Goal: Transaction & Acquisition: Purchase product/service

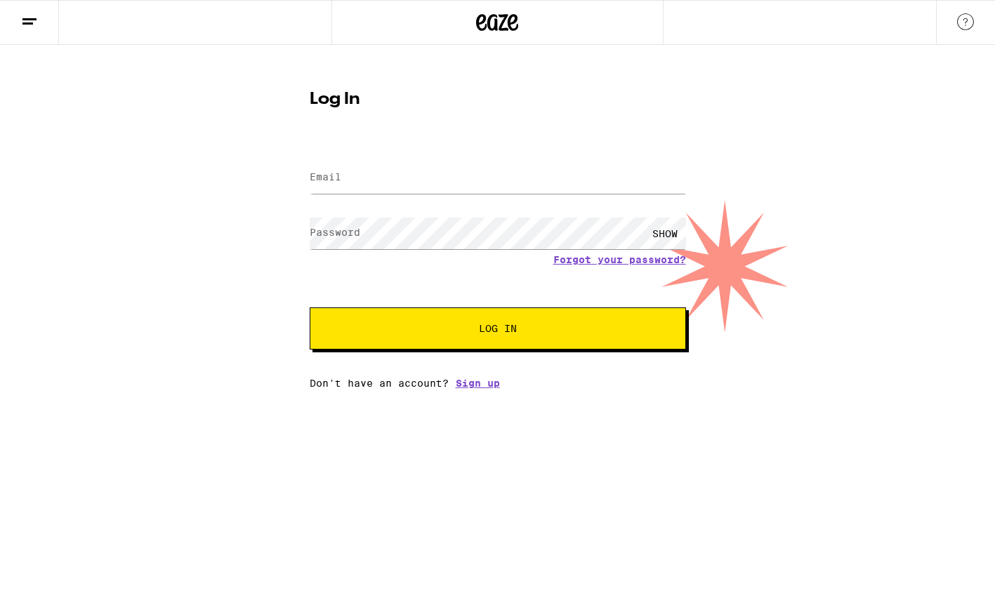
type input "[EMAIL_ADDRESS][DOMAIN_NAME]"
click at [310, 307] on button "Log In" at bounding box center [498, 328] width 376 height 42
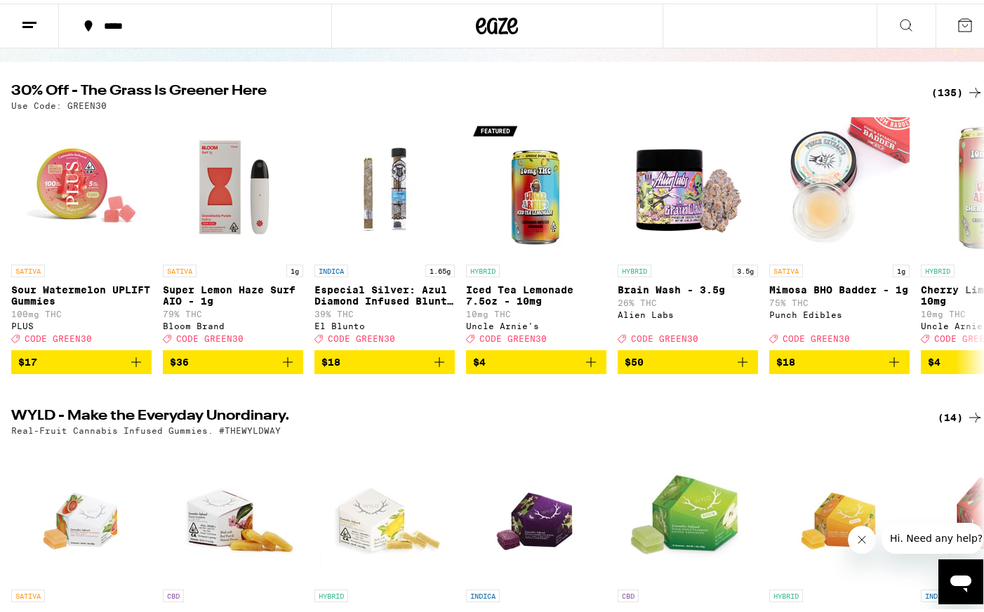
scroll to position [124, 0]
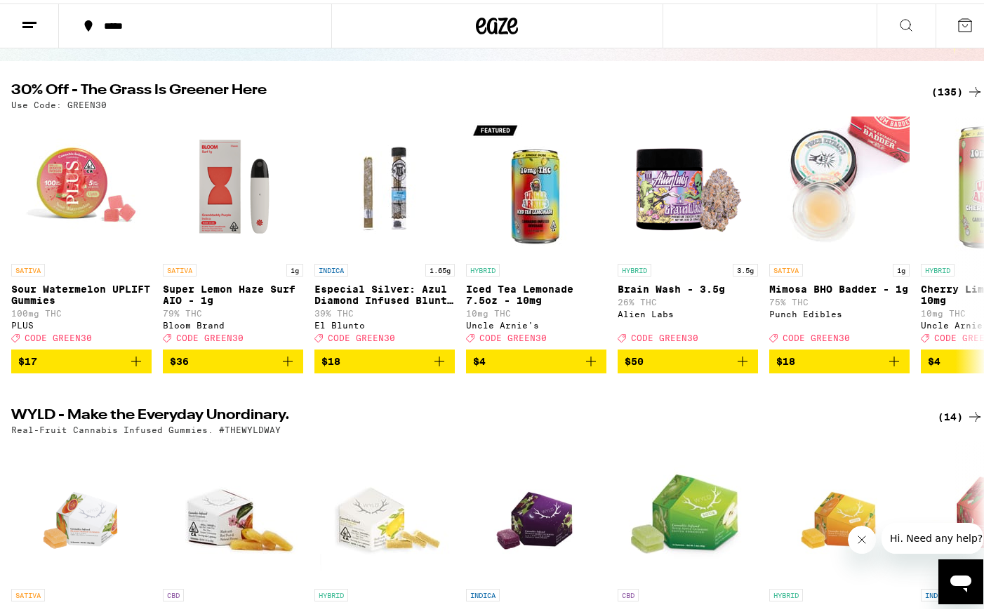
click at [949, 93] on div "(135)" at bounding box center [957, 88] width 52 height 17
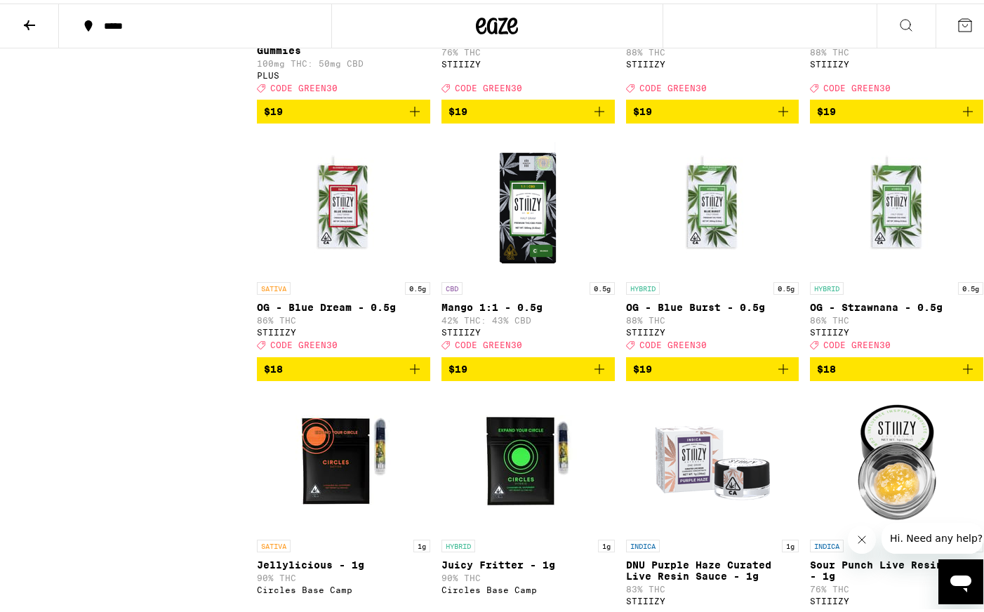
scroll to position [2462, 0]
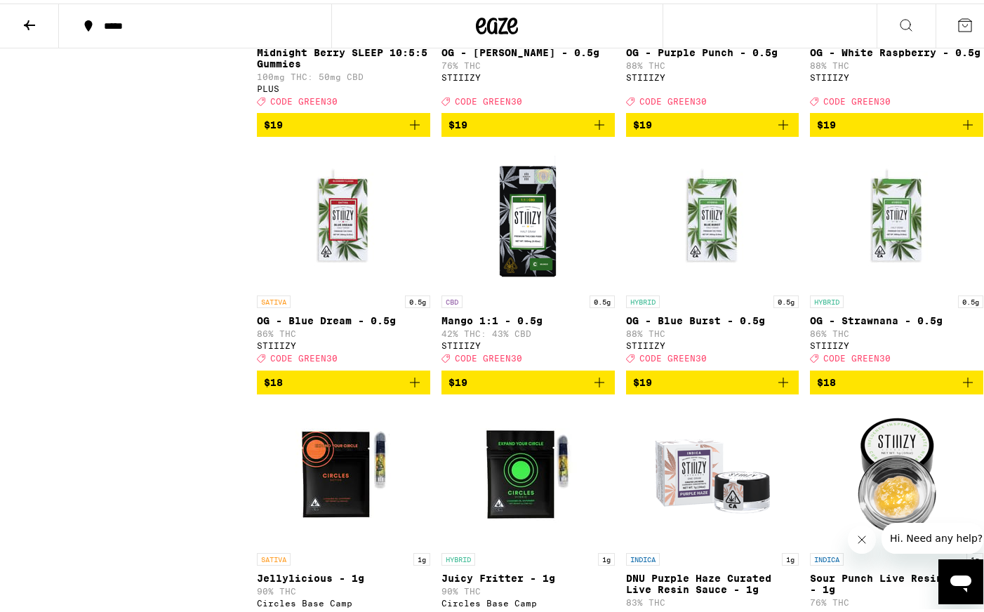
click at [418, 387] on icon "Add to bag" at bounding box center [414, 379] width 17 height 17
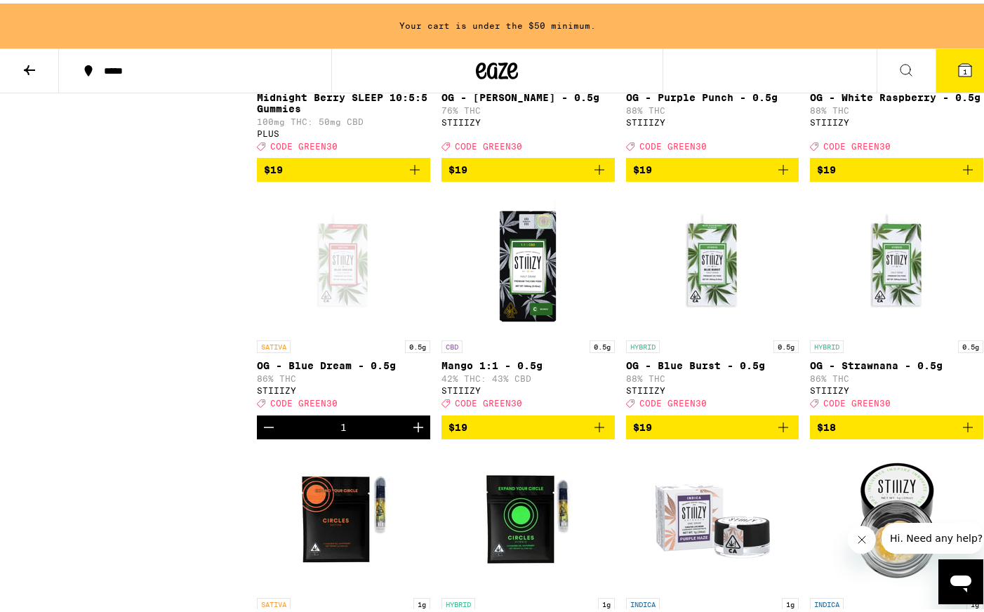
scroll to position [2506, 0]
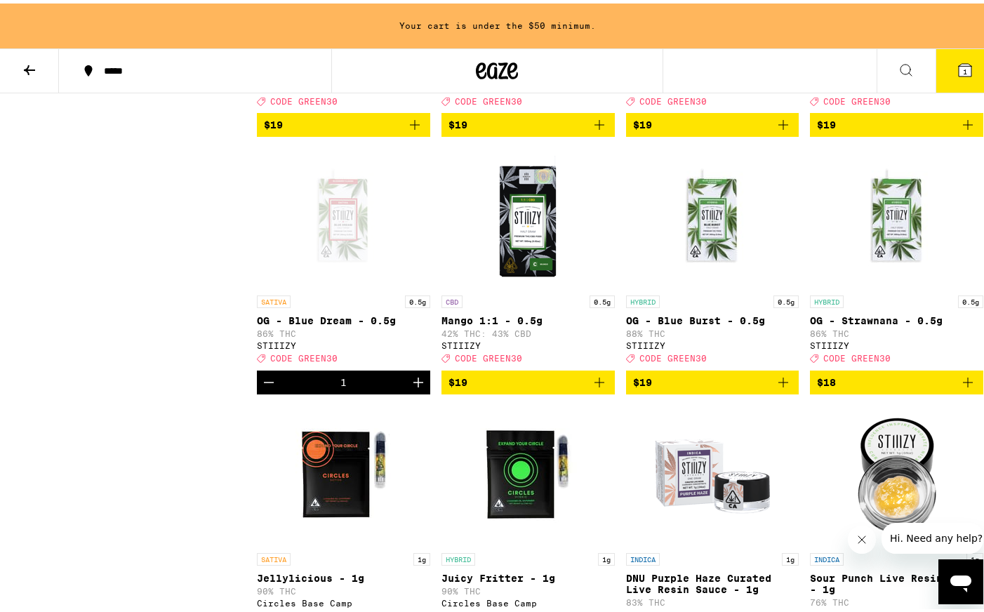
click at [465, 387] on span "$19" at bounding box center [528, 379] width 159 height 17
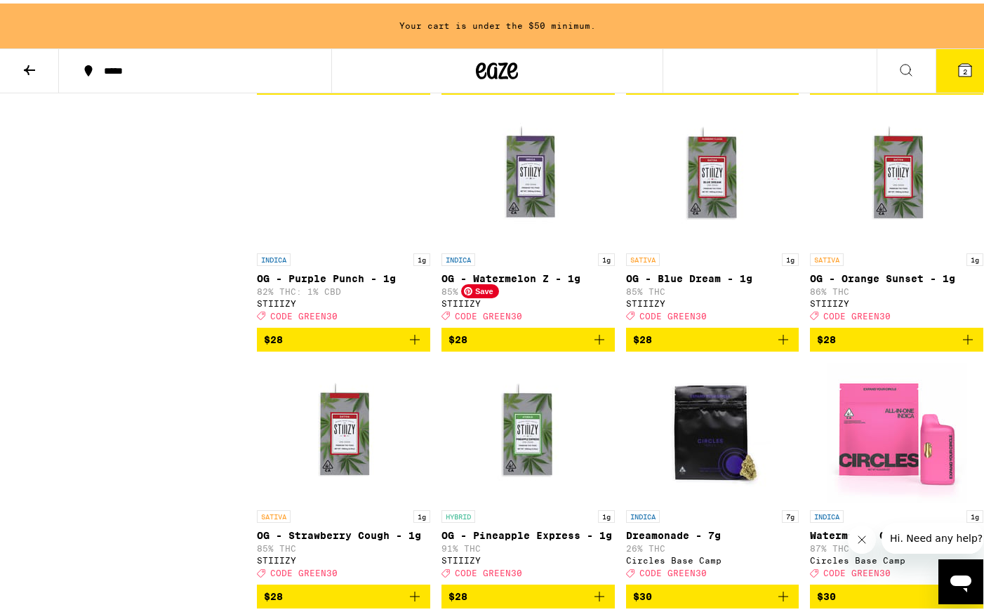
scroll to position [4693, 0]
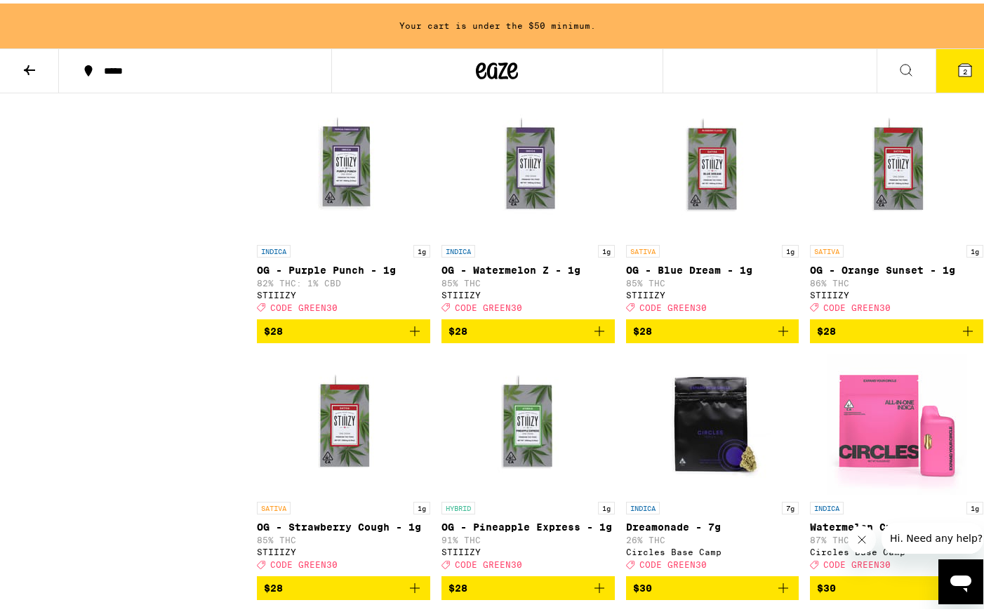
click at [536, 336] on span "$28" at bounding box center [528, 327] width 159 height 17
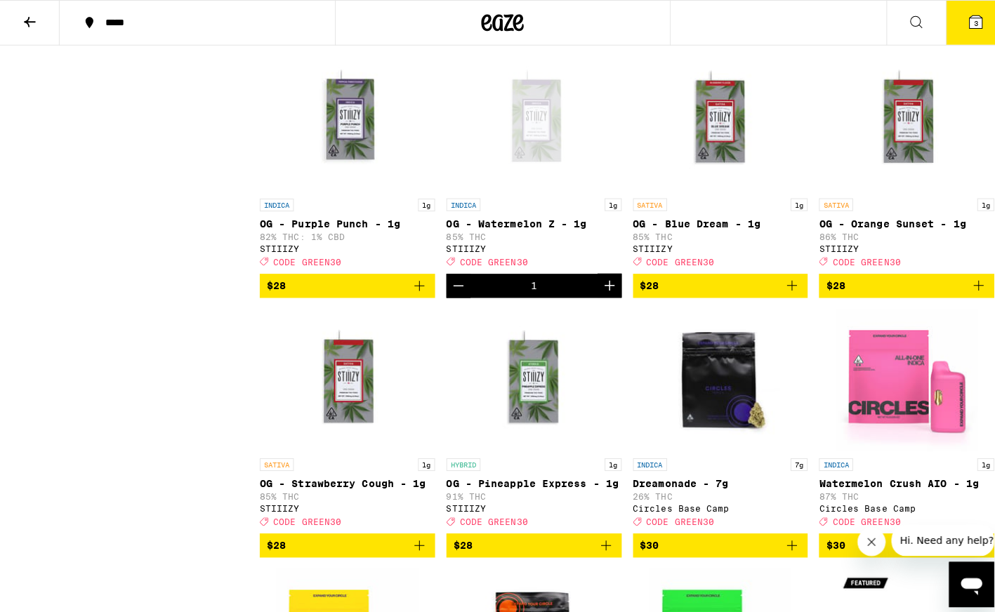
scroll to position [4648, 0]
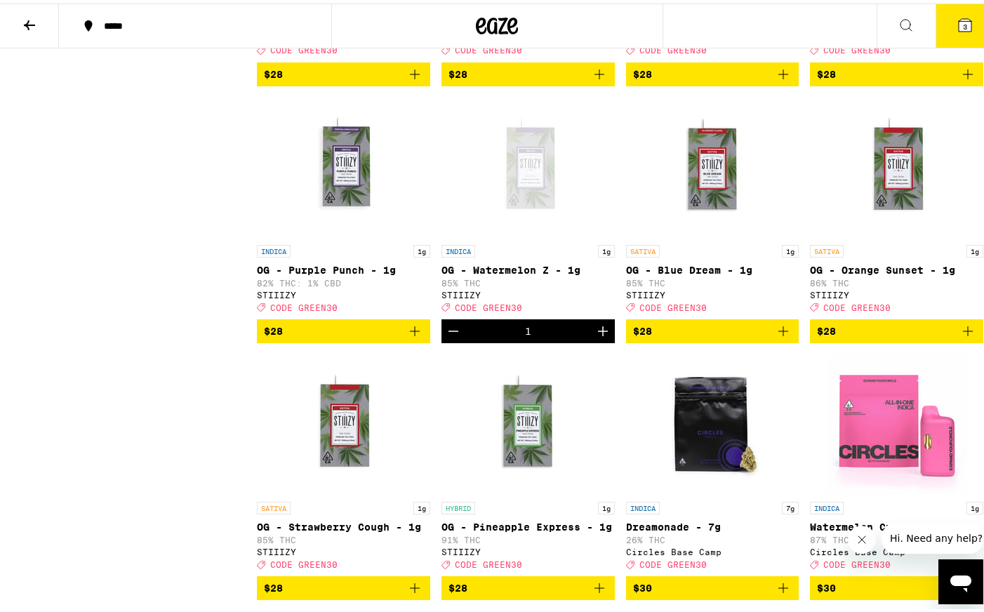
click at [963, 23] on span "3" at bounding box center [965, 23] width 4 height 8
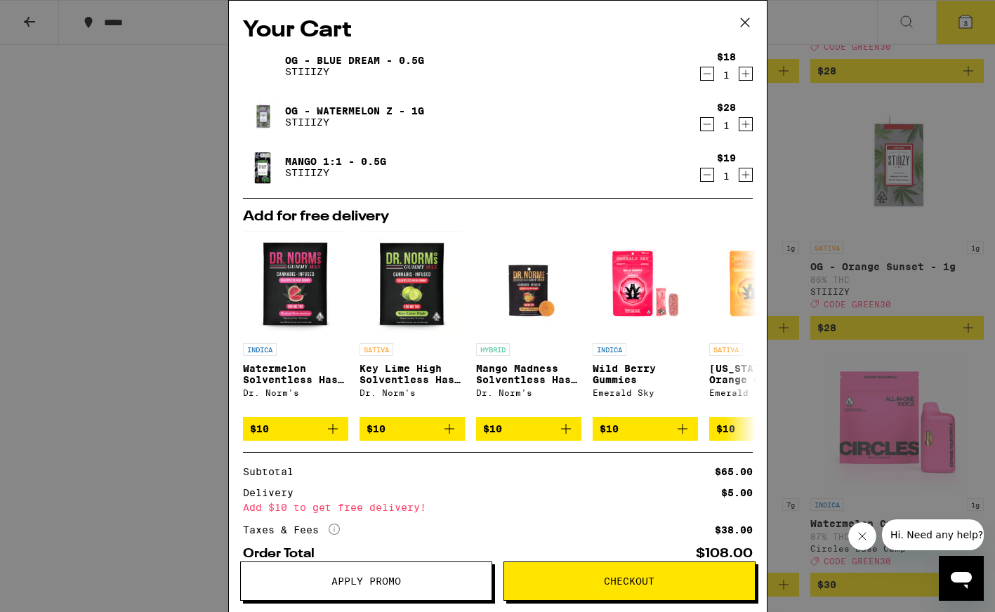
click at [700, 178] on icon "Decrement" at bounding box center [706, 174] width 13 height 17
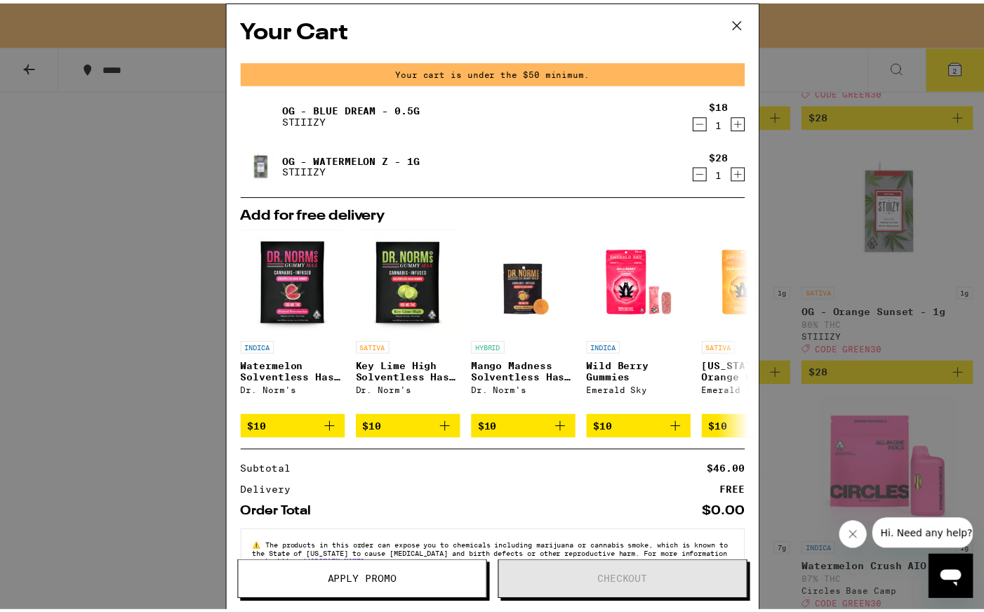
scroll to position [4693, 0]
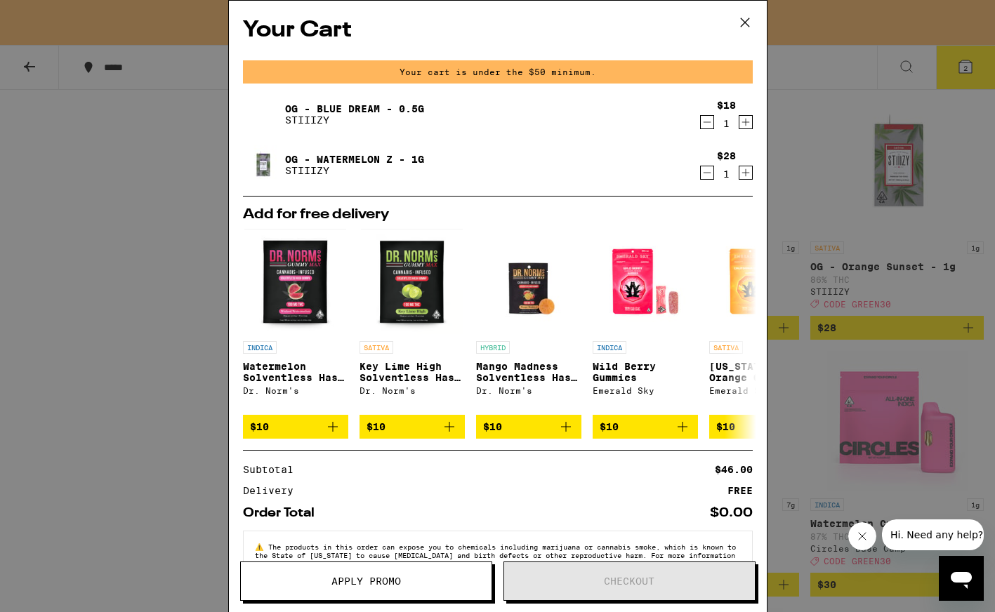
click at [700, 176] on icon "Decrement" at bounding box center [706, 172] width 13 height 17
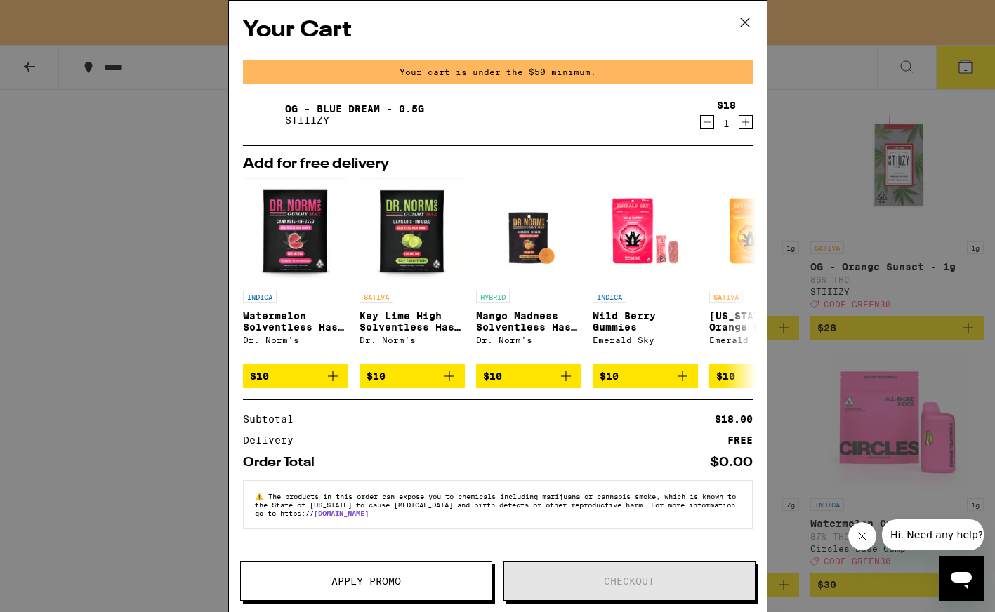
click at [815, 120] on div "Your Cart Your cart is under the $50 minimum. OG - Blue Dream - 0.5g STIIIZY $1…" at bounding box center [497, 306] width 995 height 612
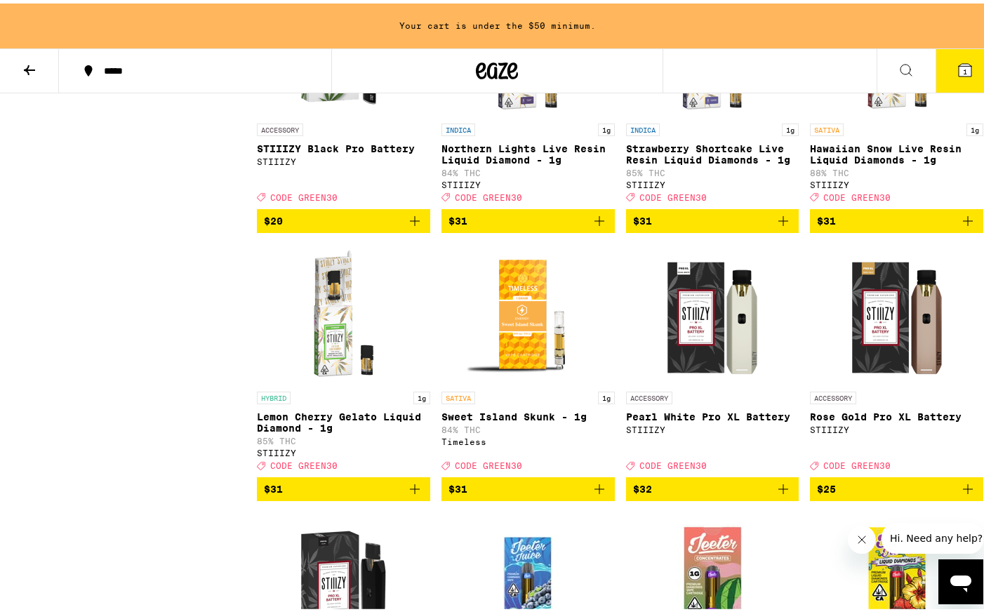
scroll to position [5881, 0]
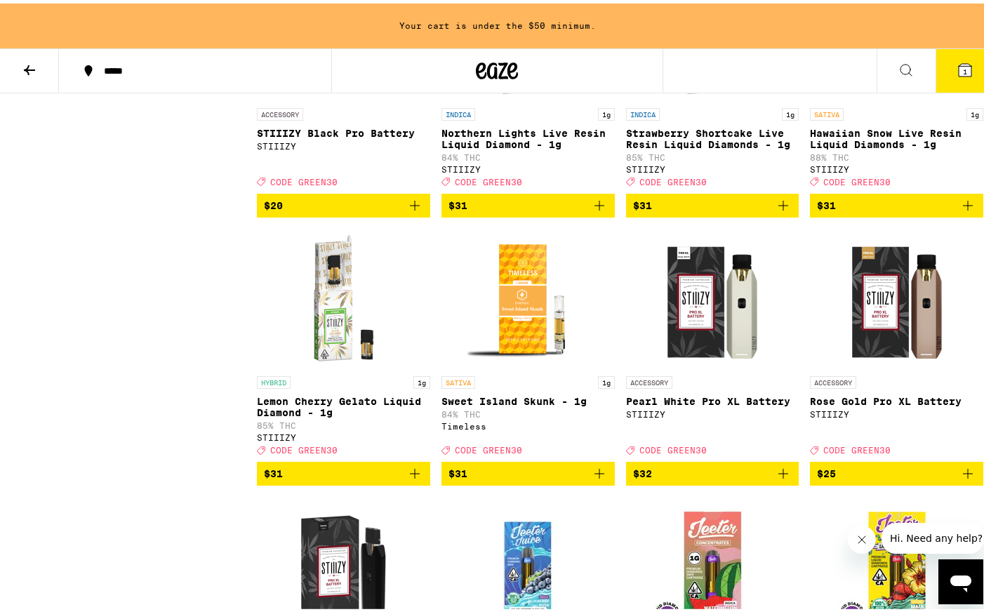
click at [753, 211] on span "$31" at bounding box center [712, 202] width 159 height 17
click at [963, 70] on span "2" at bounding box center [965, 68] width 4 height 8
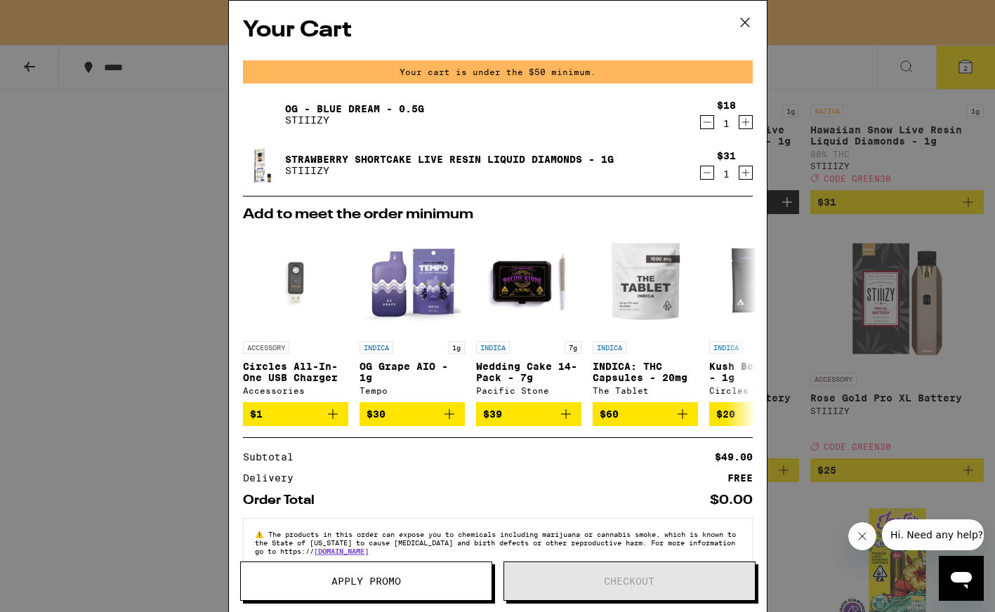
click at [750, 22] on icon at bounding box center [744, 22] width 21 height 21
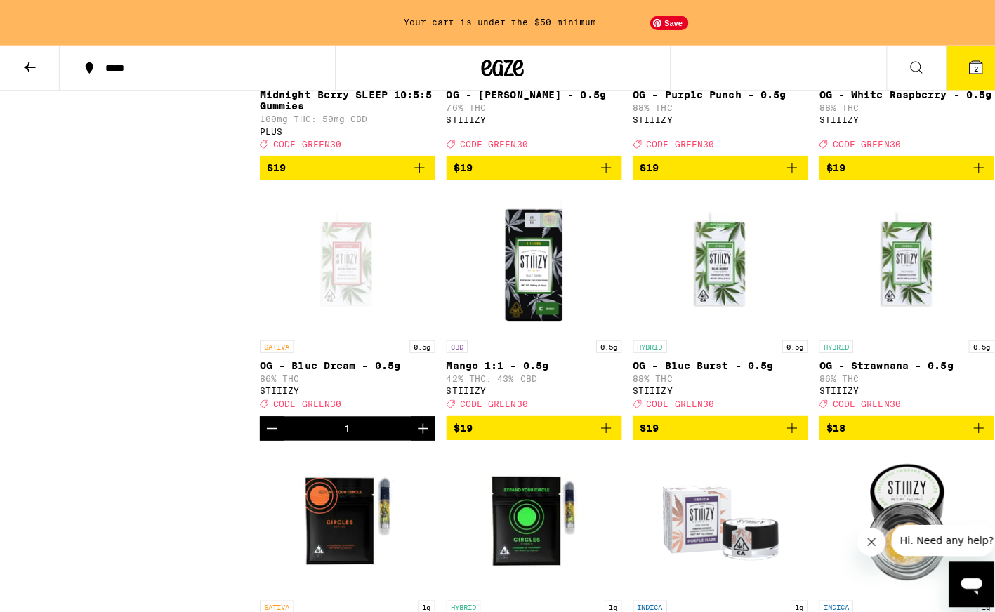
scroll to position [2471, 0]
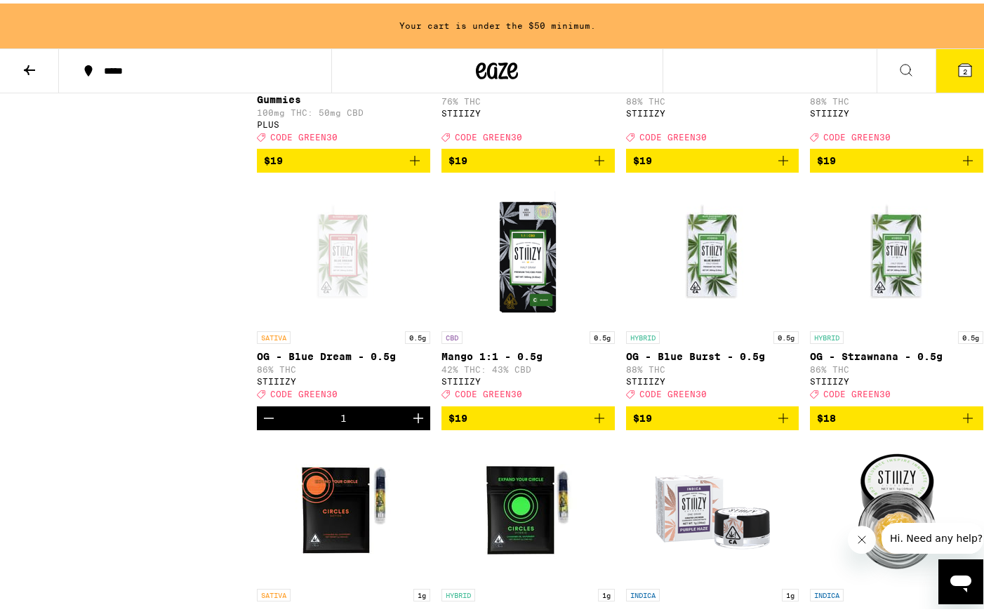
click at [975, 72] on button "2" at bounding box center [965, 68] width 59 height 44
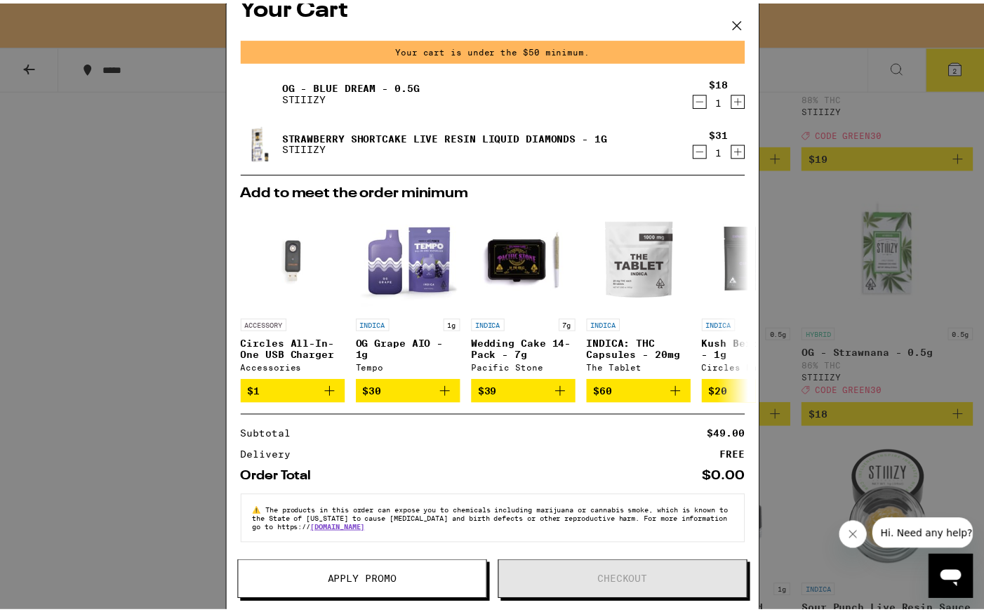
scroll to position [33, 0]
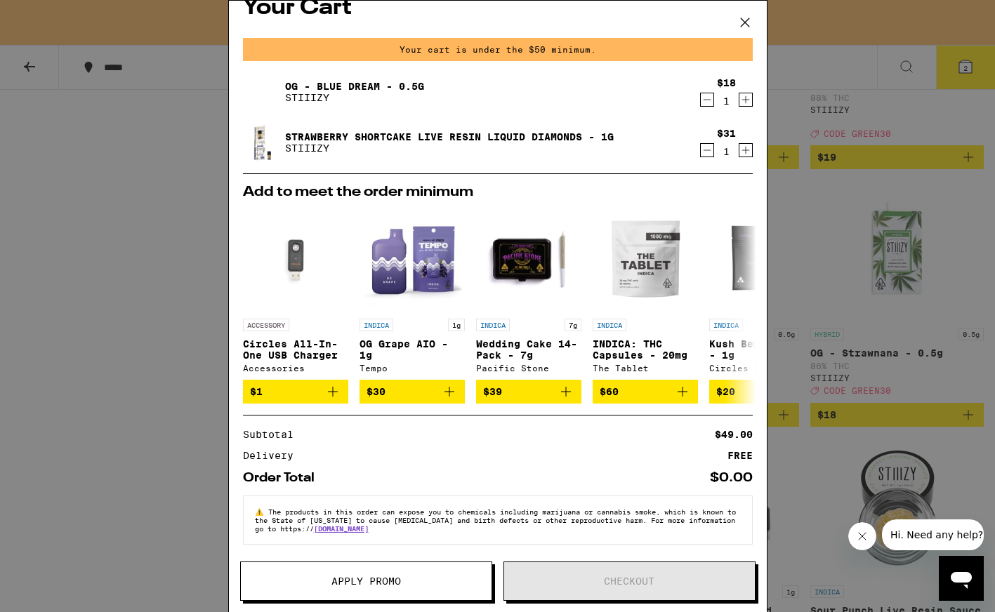
click at [751, 20] on icon at bounding box center [744, 22] width 21 height 21
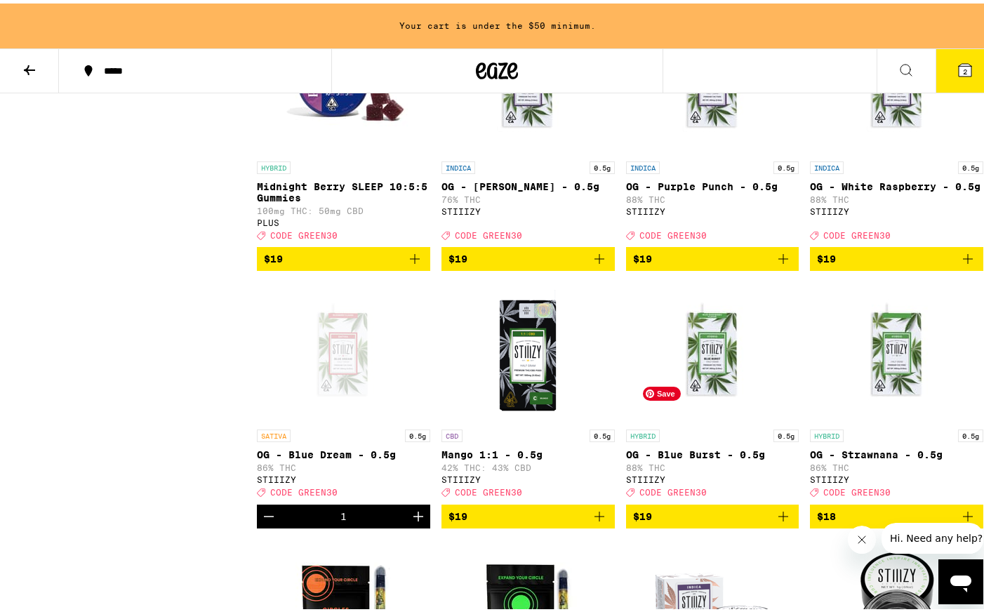
scroll to position [2370, 0]
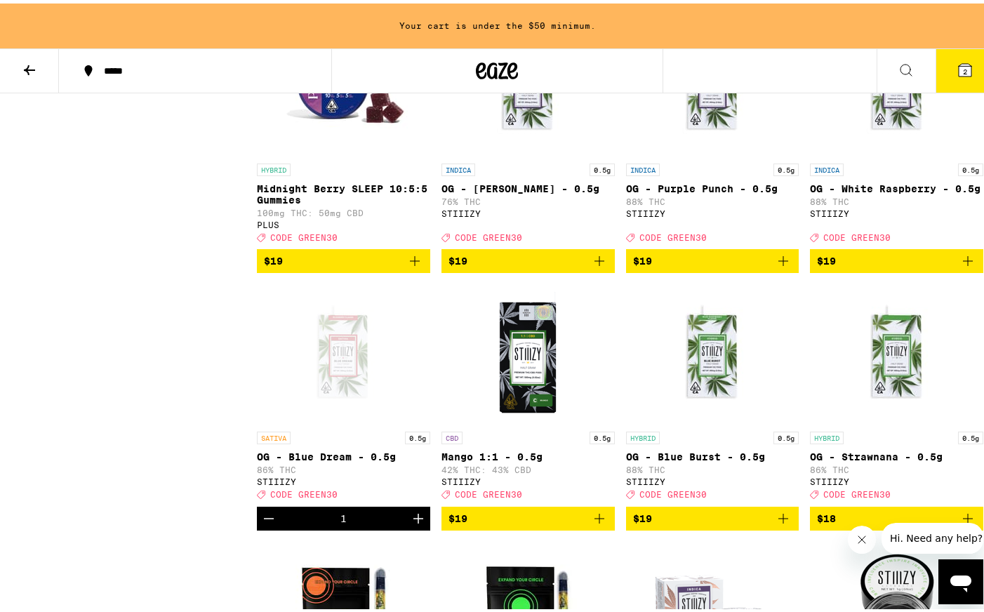
click at [957, 68] on icon at bounding box center [965, 66] width 17 height 17
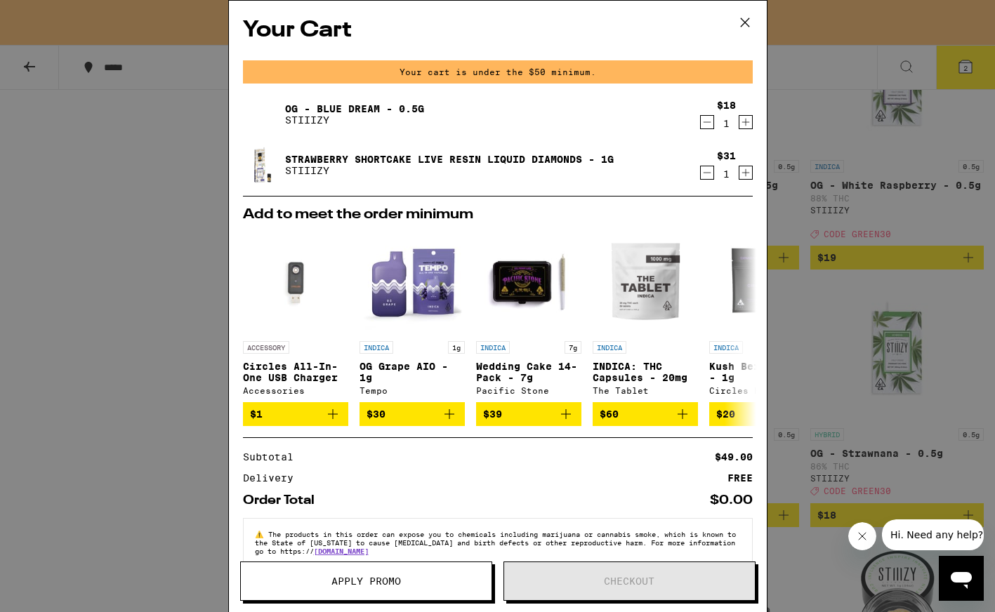
click at [746, 22] on icon at bounding box center [744, 22] width 21 height 21
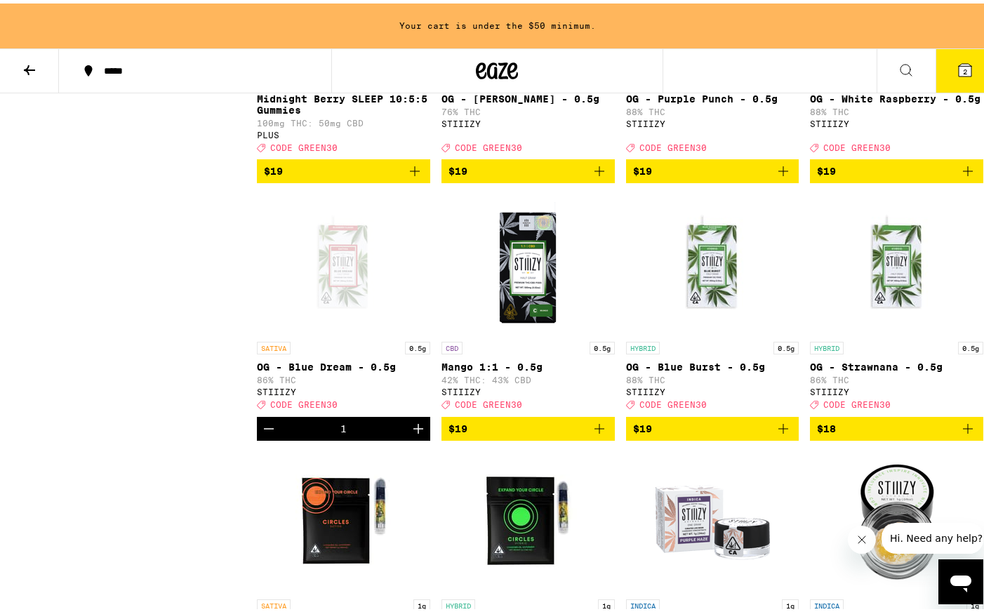
scroll to position [2554, 0]
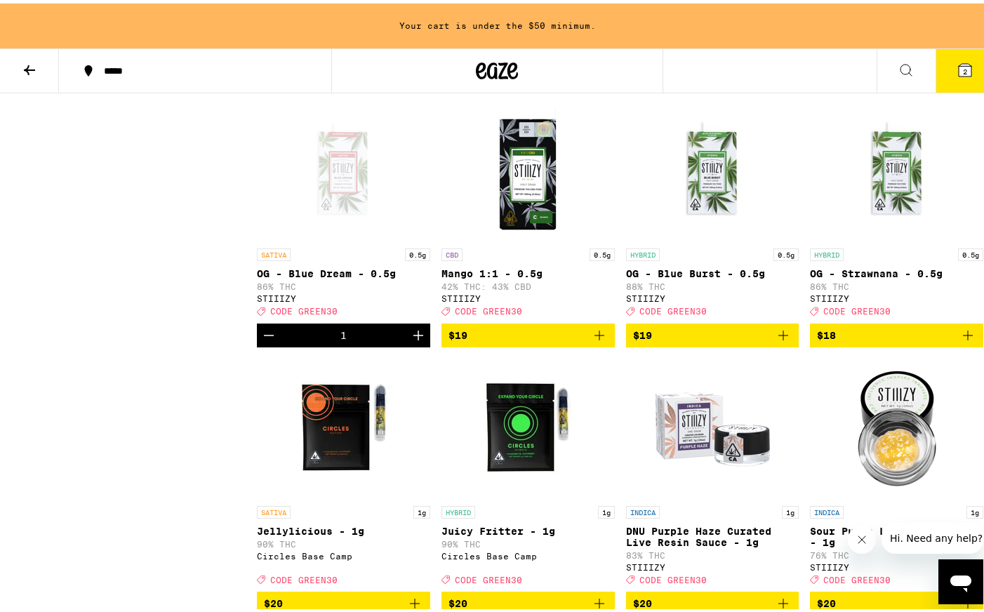
click at [275, 340] on icon "Decrement" at bounding box center [268, 332] width 17 height 17
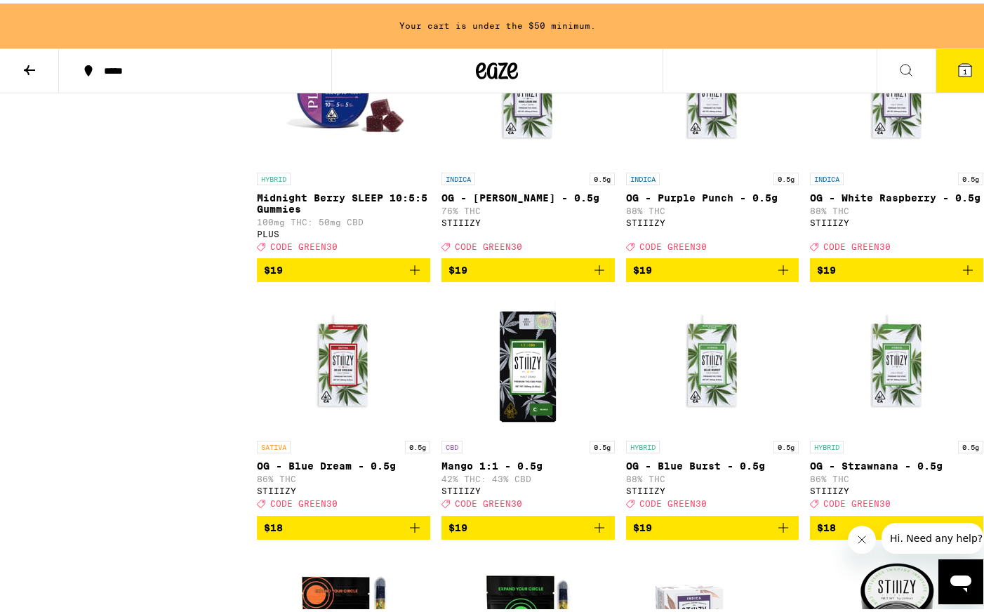
scroll to position [2617, 0]
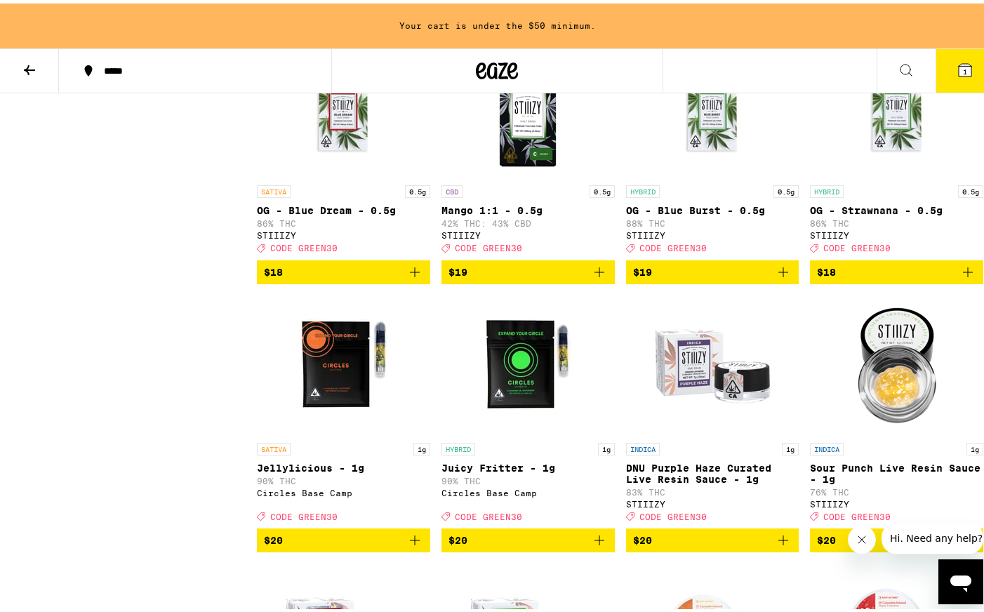
click at [776, 277] on icon "Add to bag" at bounding box center [783, 268] width 17 height 17
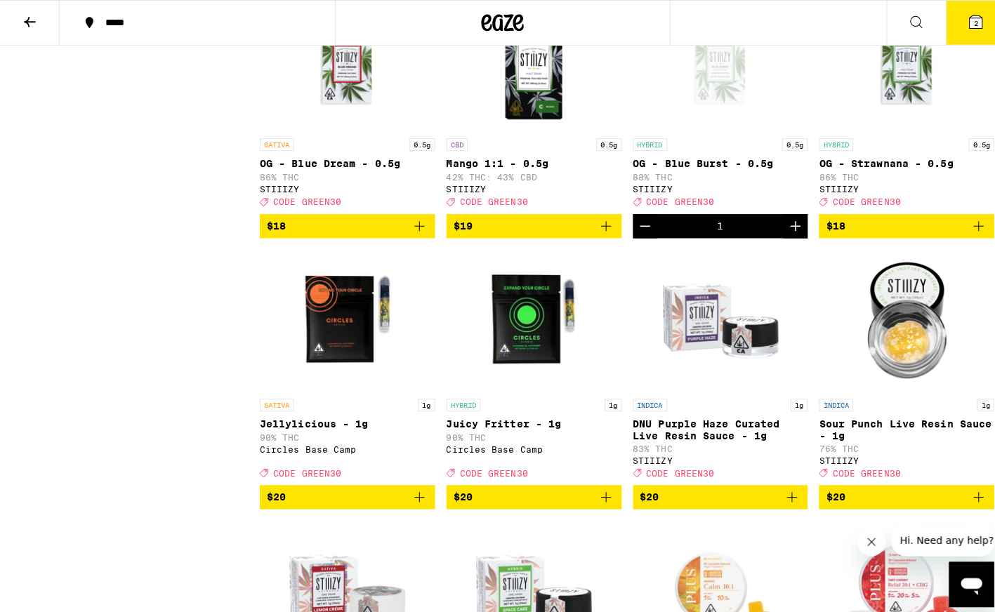
scroll to position [2572, 0]
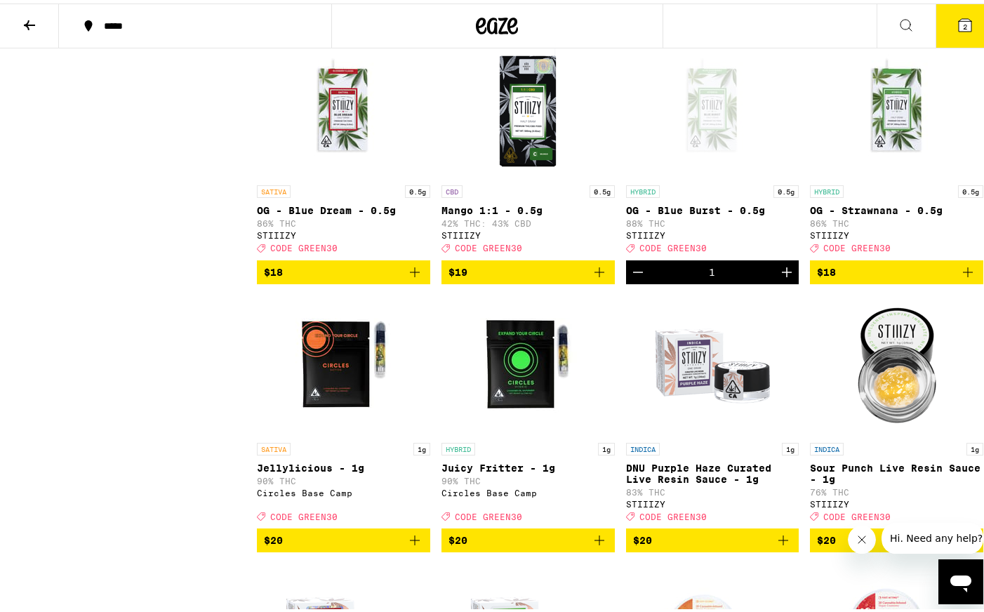
click at [952, 34] on button "2" at bounding box center [965, 23] width 59 height 44
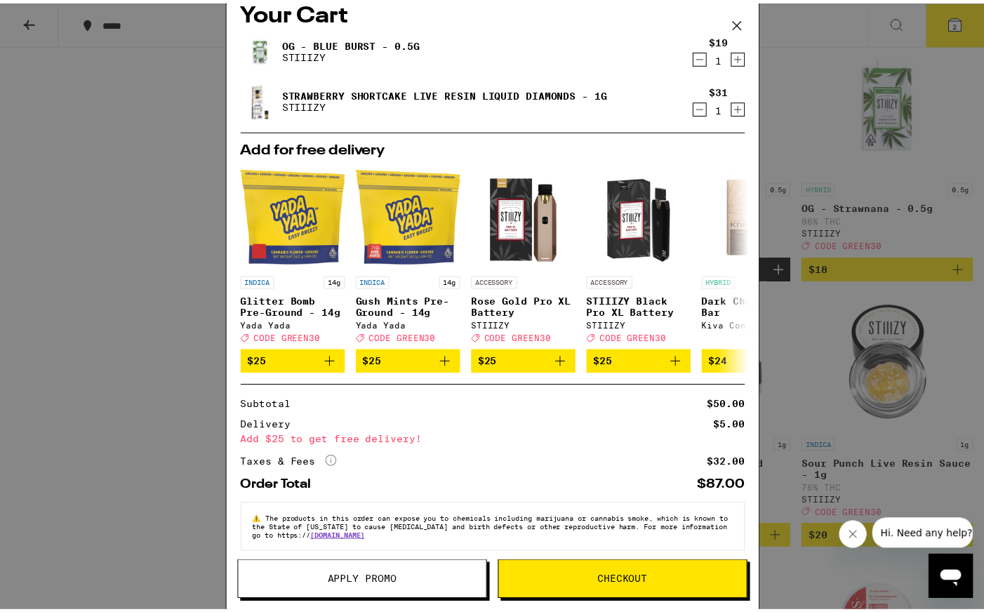
scroll to position [38, 0]
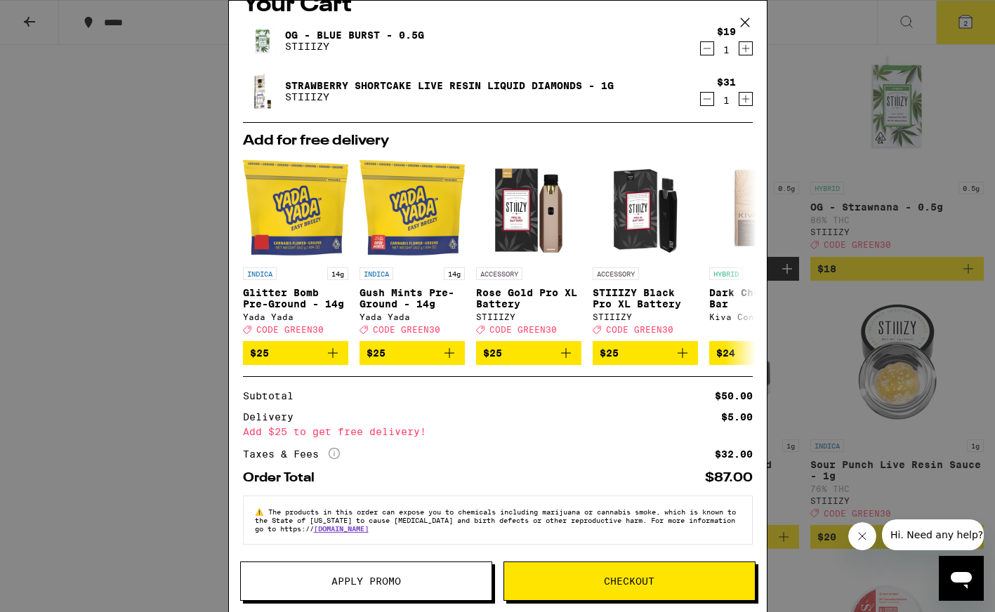
click at [398, 588] on button "Apply Promo" at bounding box center [366, 581] width 252 height 39
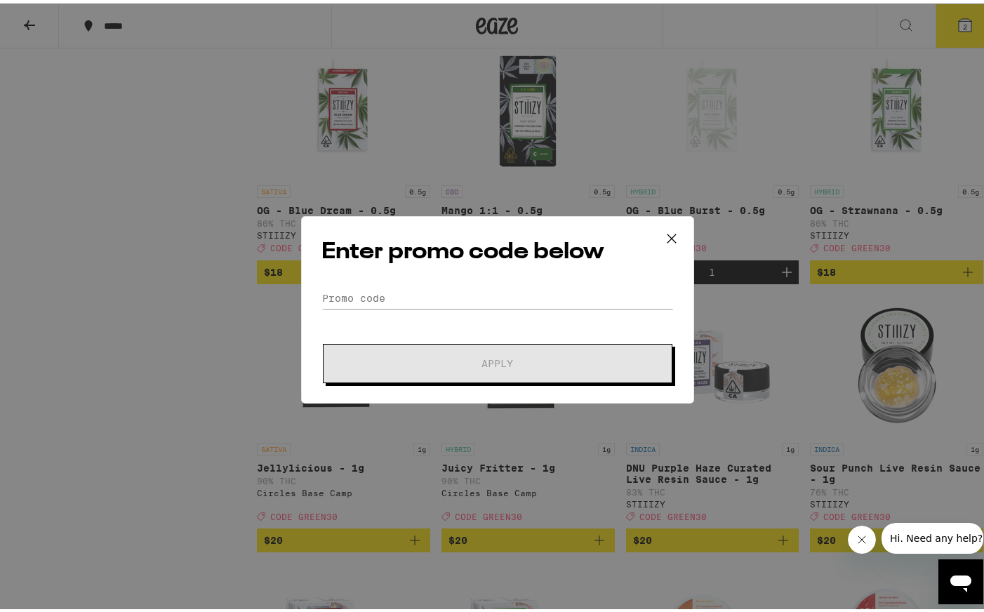
click at [486, 282] on div "Enter promo code below Promo Code Apply" at bounding box center [497, 306] width 393 height 187
click at [472, 300] on input "Promo Code" at bounding box center [497, 294] width 352 height 21
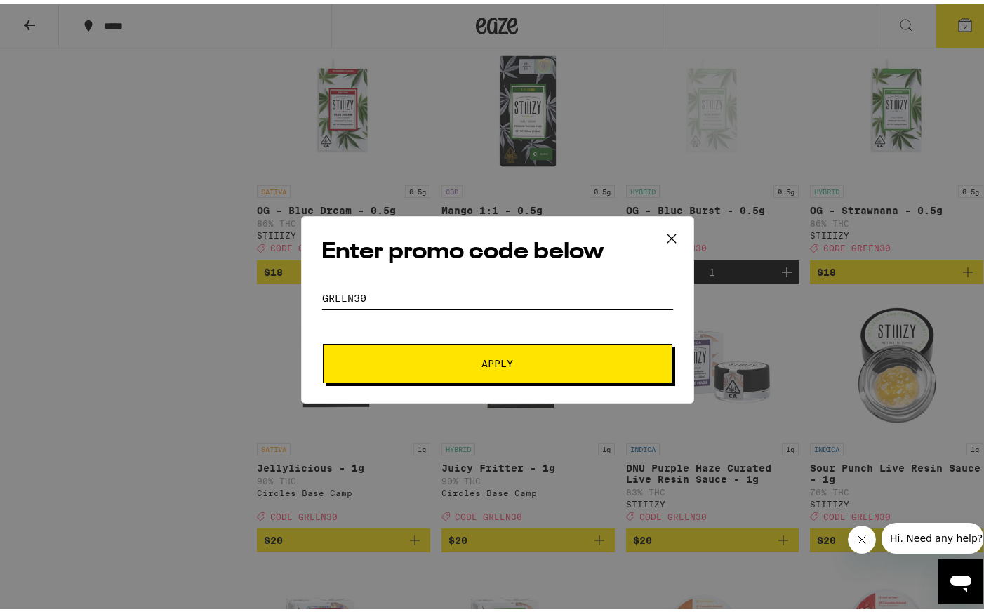
type input "green30"
click at [467, 355] on span "Apply" at bounding box center [497, 360] width 253 height 10
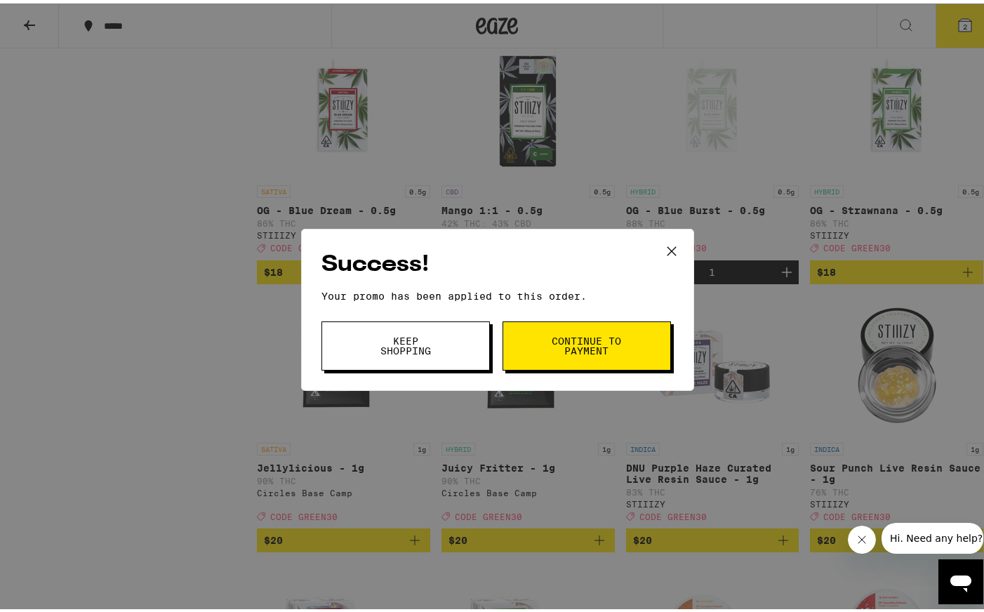
click at [583, 349] on span "Continue to payment" at bounding box center [587, 343] width 72 height 20
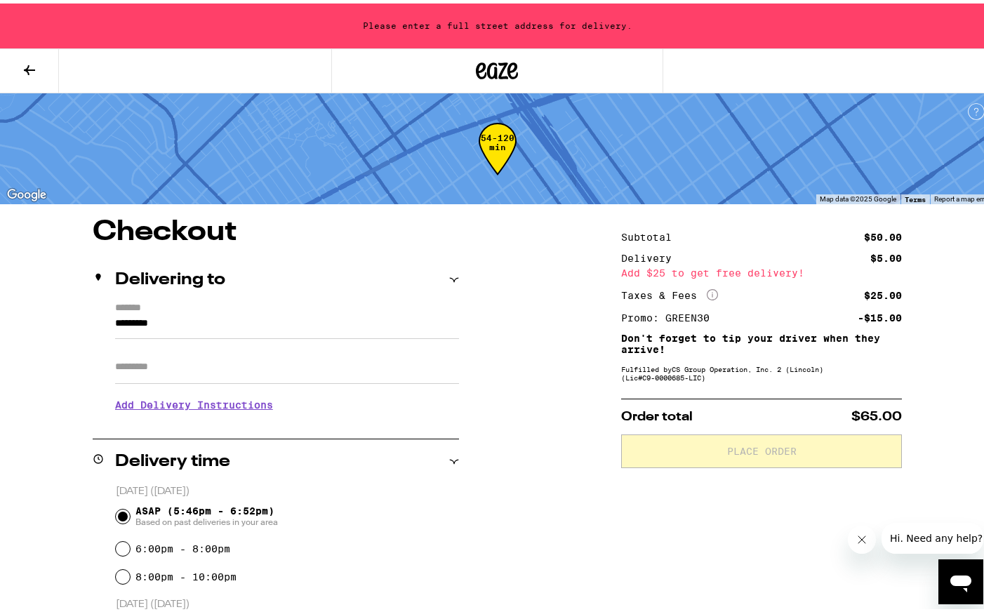
click at [512, 32] on div "Please enter a full street address for delivery." at bounding box center [497, 22] width 995 height 45
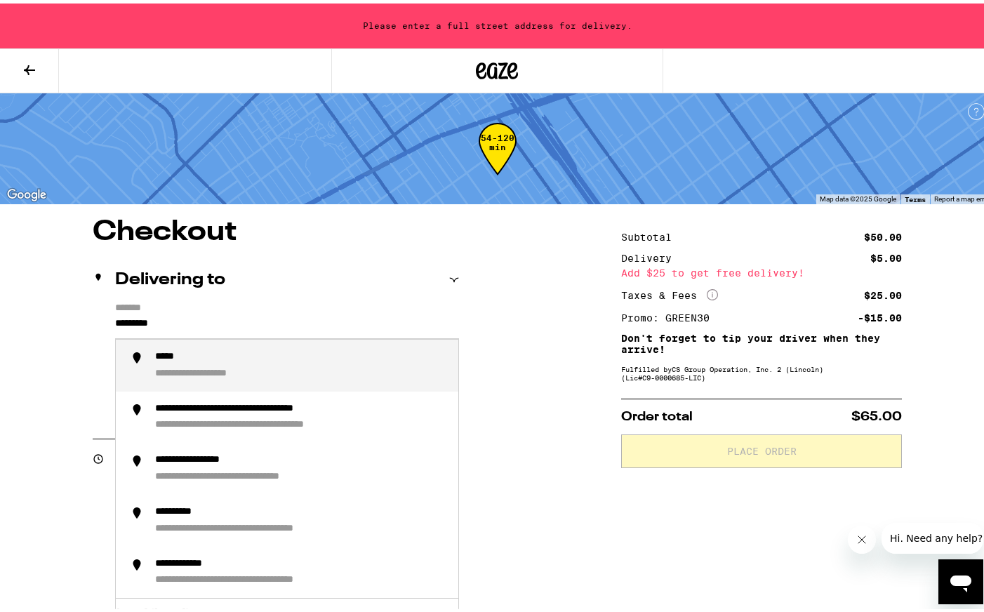
drag, startPoint x: 223, startPoint y: 321, endPoint x: 60, endPoint y: 303, distance: 164.6
click at [60, 303] on div "**********" at bounding box center [497, 610] width 995 height 790
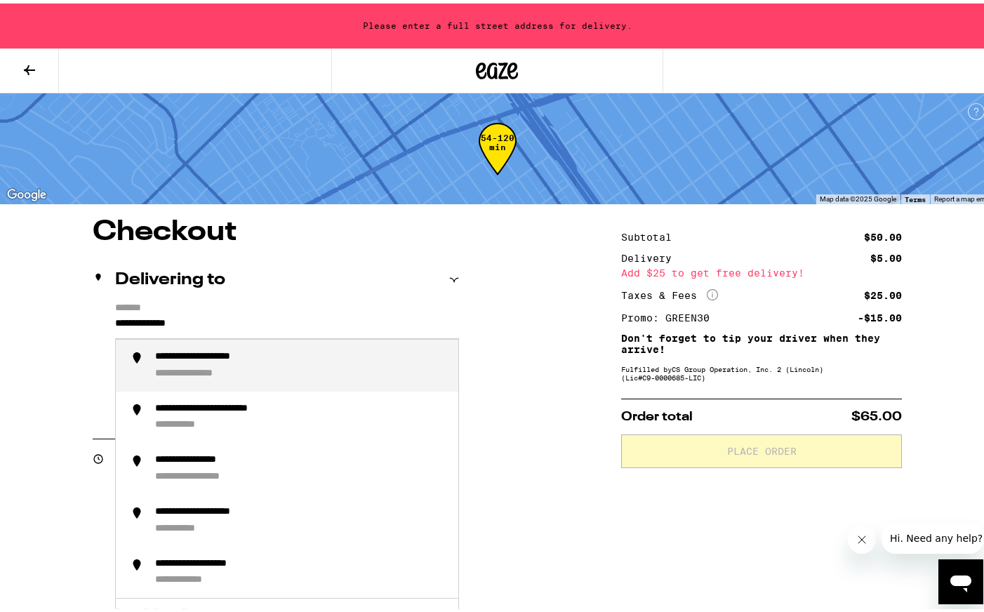
click at [200, 373] on div "**********" at bounding box center [206, 370] width 102 height 13
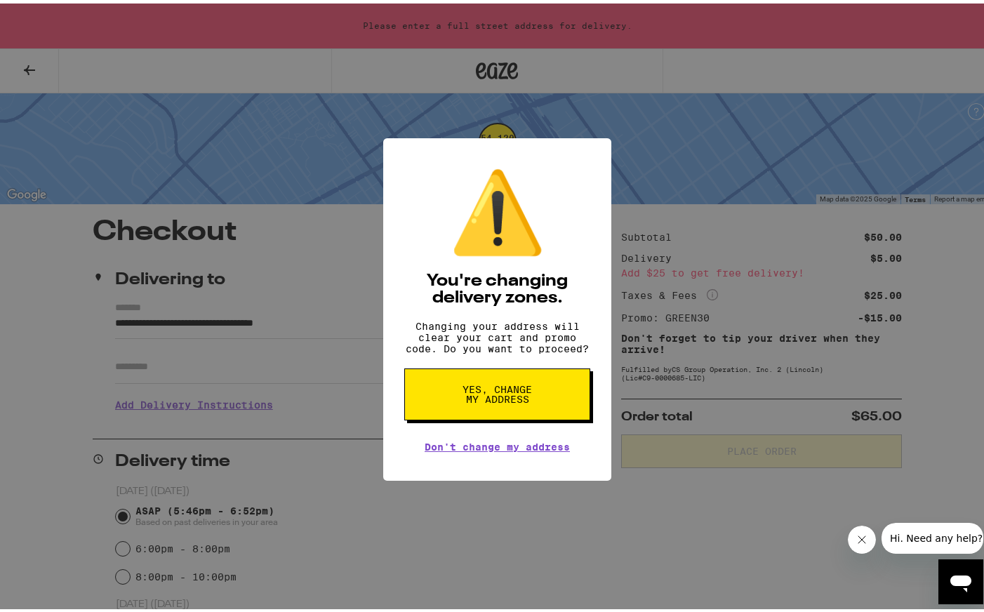
click at [446, 414] on button "Yes, change my address" at bounding box center [497, 391] width 186 height 52
type input "**********"
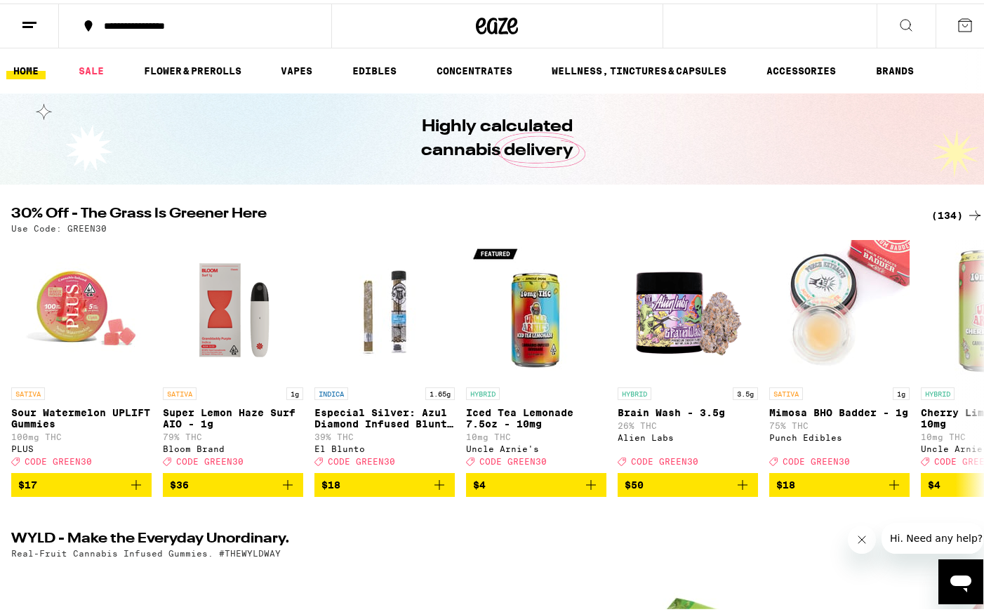
click at [967, 26] on button at bounding box center [965, 23] width 59 height 44
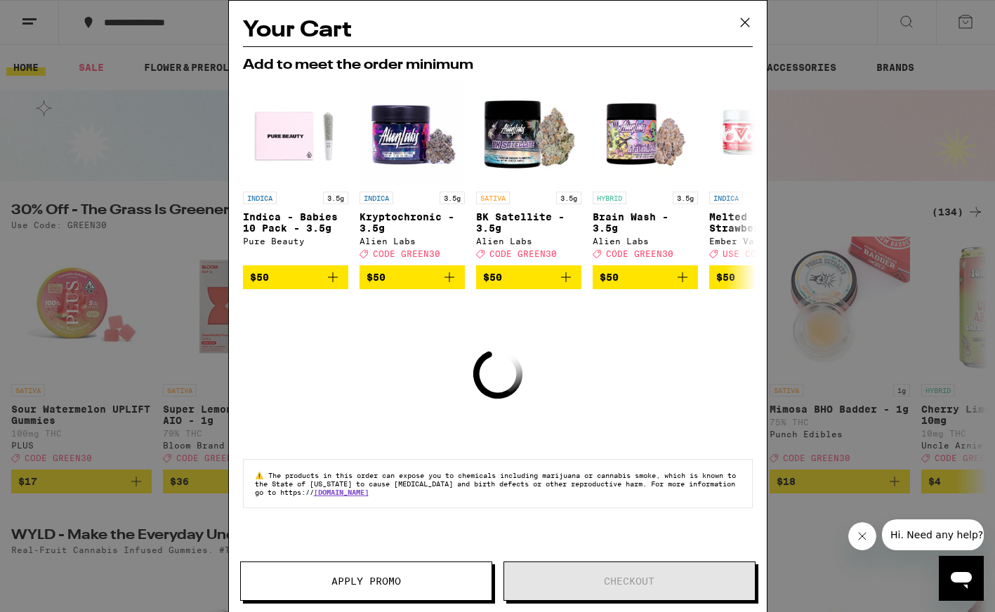
click at [746, 25] on icon at bounding box center [744, 22] width 21 height 21
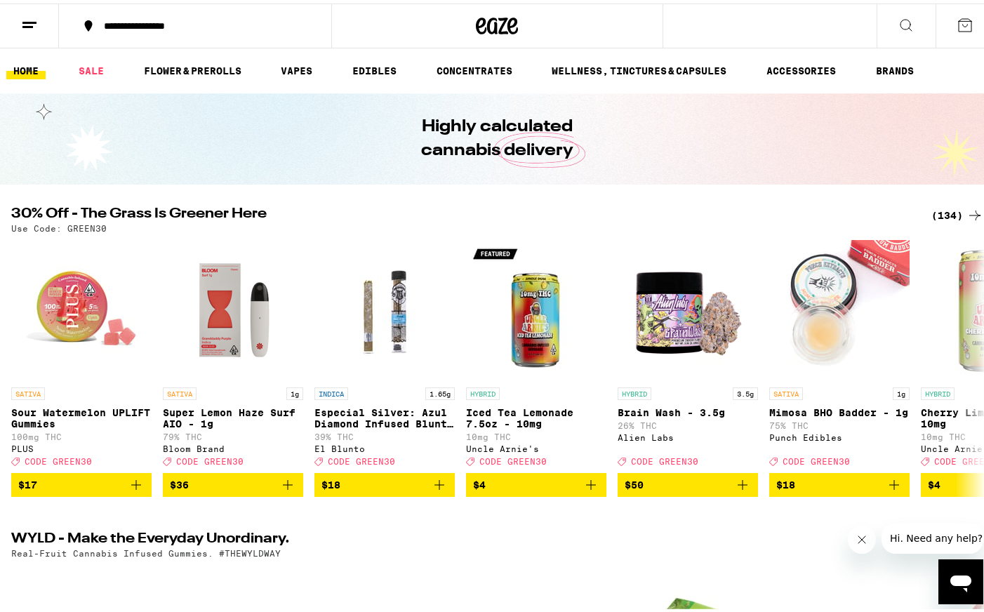
click at [938, 208] on div "(134)" at bounding box center [957, 212] width 52 height 17
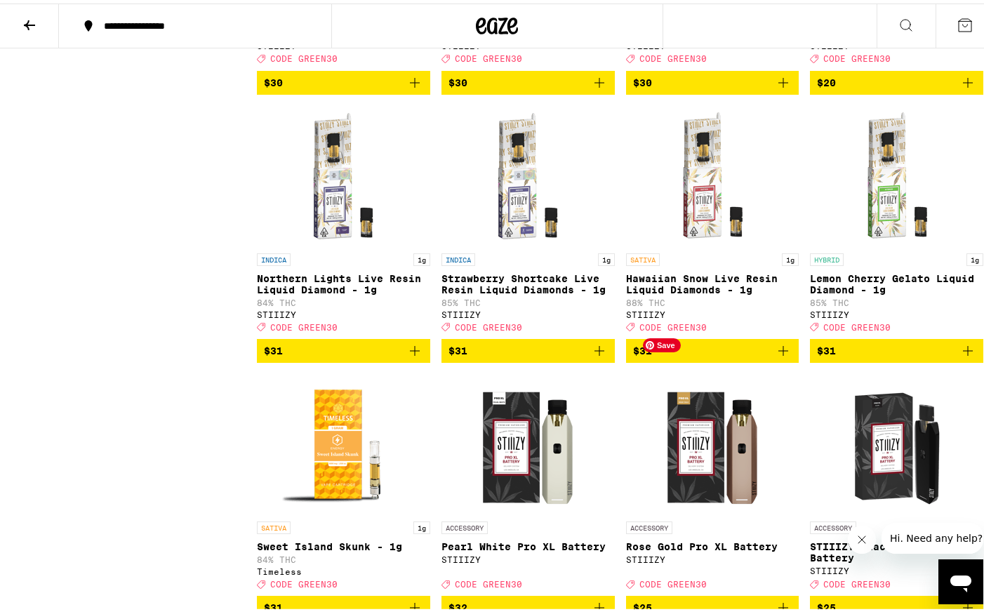
scroll to position [5715, 0]
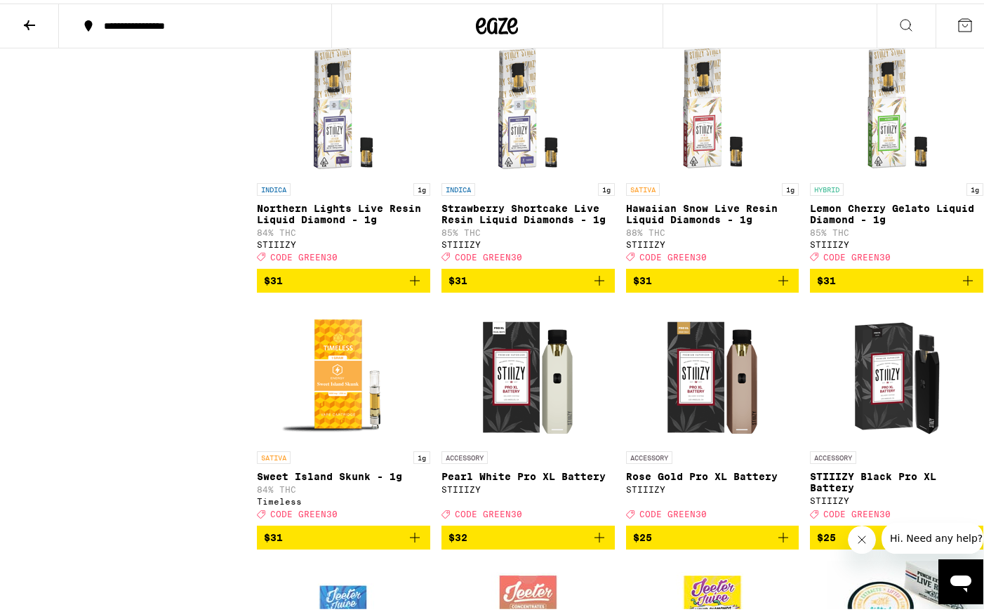
click at [592, 286] on icon "Add to bag" at bounding box center [599, 277] width 17 height 17
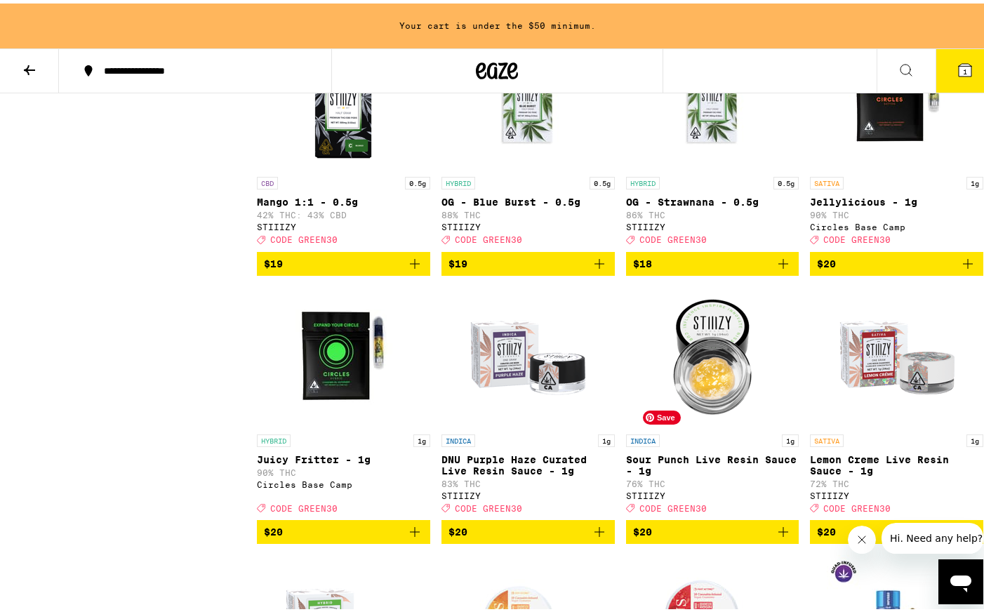
scroll to position [2469, 0]
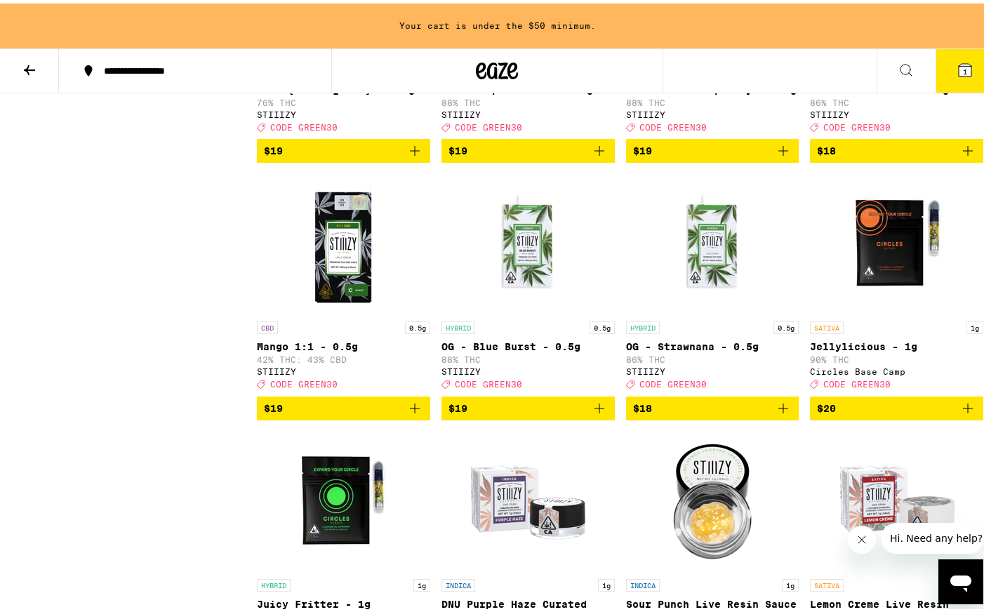
click at [577, 413] on span "$19" at bounding box center [528, 405] width 159 height 17
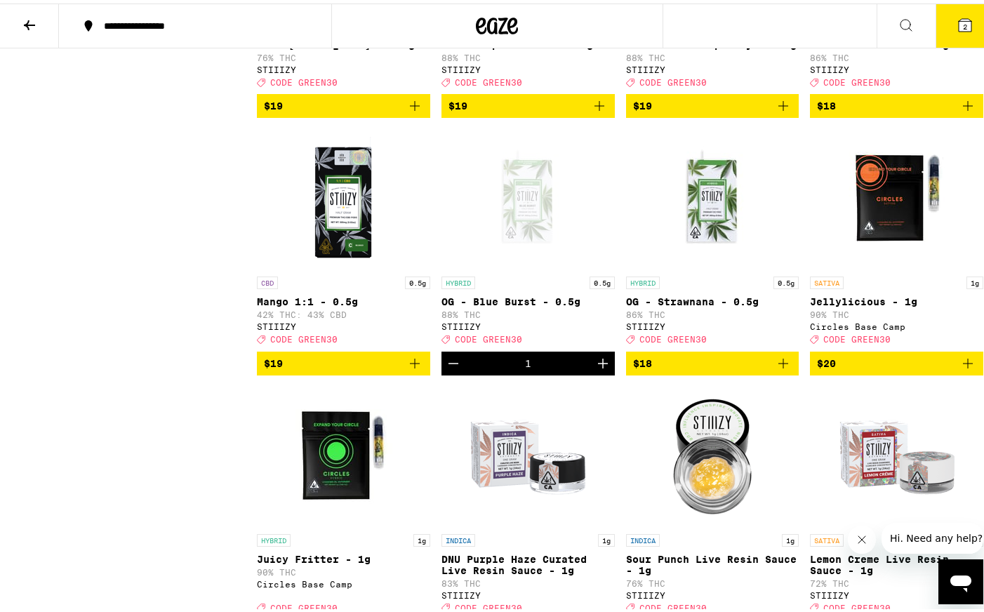
scroll to position [2424, 0]
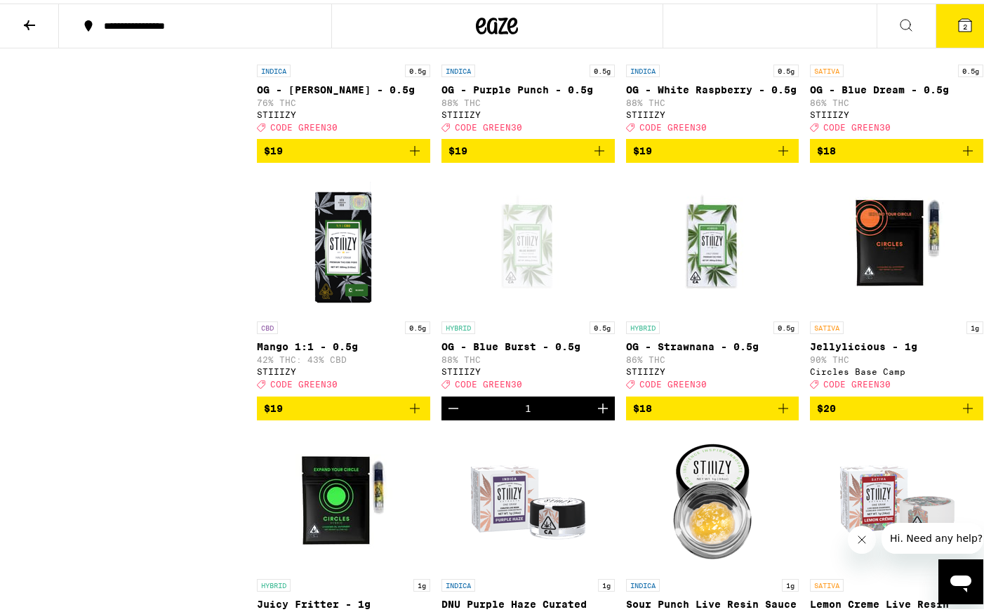
click at [963, 19] on span "2" at bounding box center [965, 23] width 4 height 8
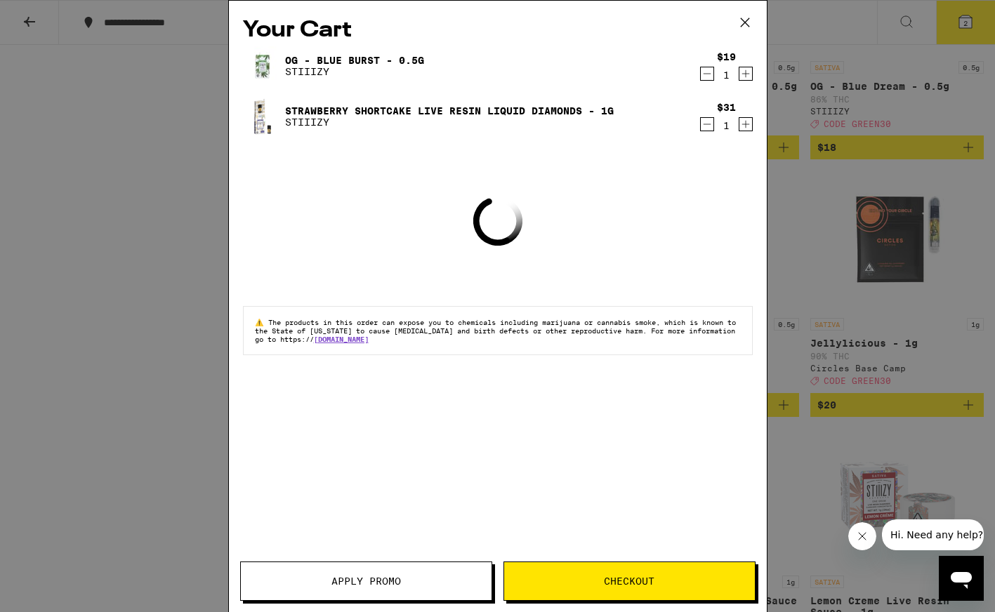
click at [408, 583] on span "Apply Promo" at bounding box center [366, 581] width 251 height 10
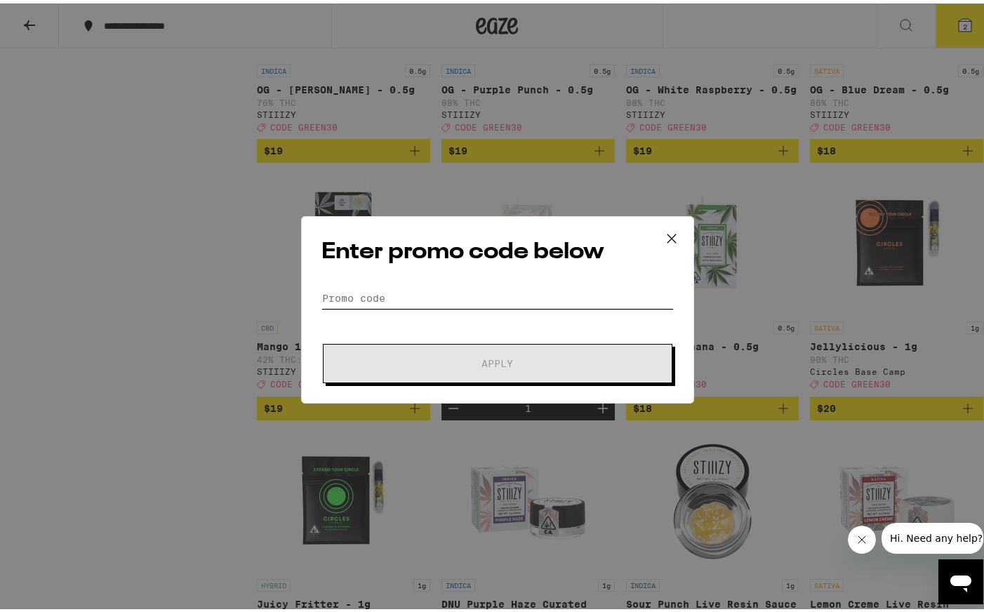
click at [465, 299] on input "Promo Code" at bounding box center [497, 294] width 352 height 21
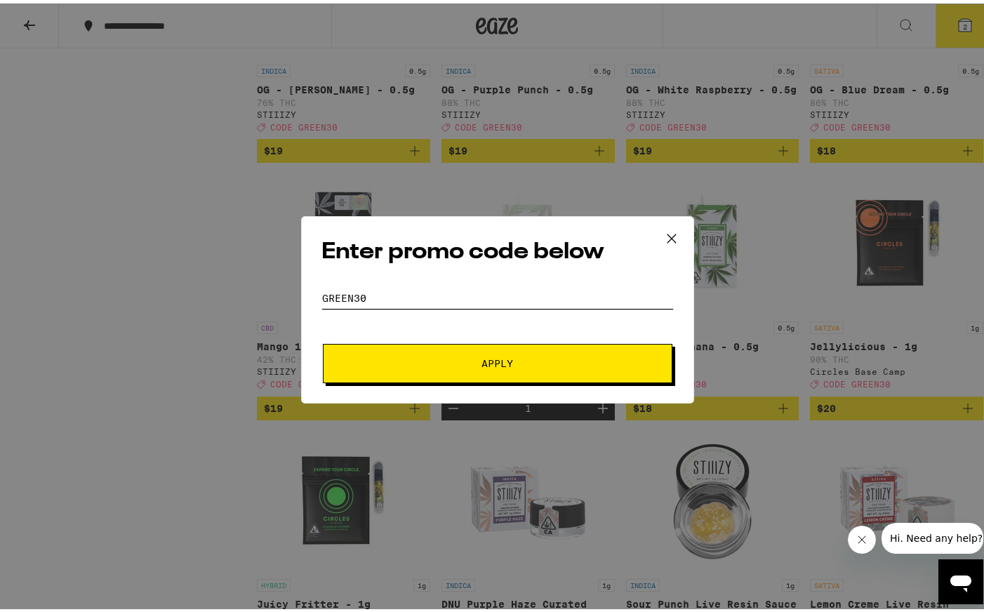
type input "green30"
click at [484, 349] on button "Apply" at bounding box center [498, 359] width 350 height 39
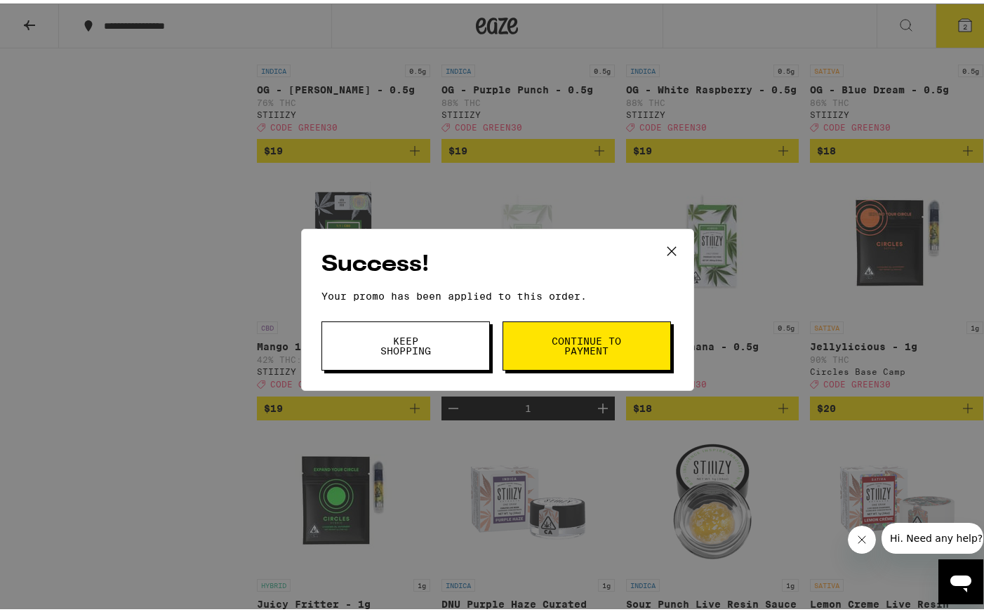
click at [504, 340] on button "Continue to payment" at bounding box center [587, 342] width 168 height 49
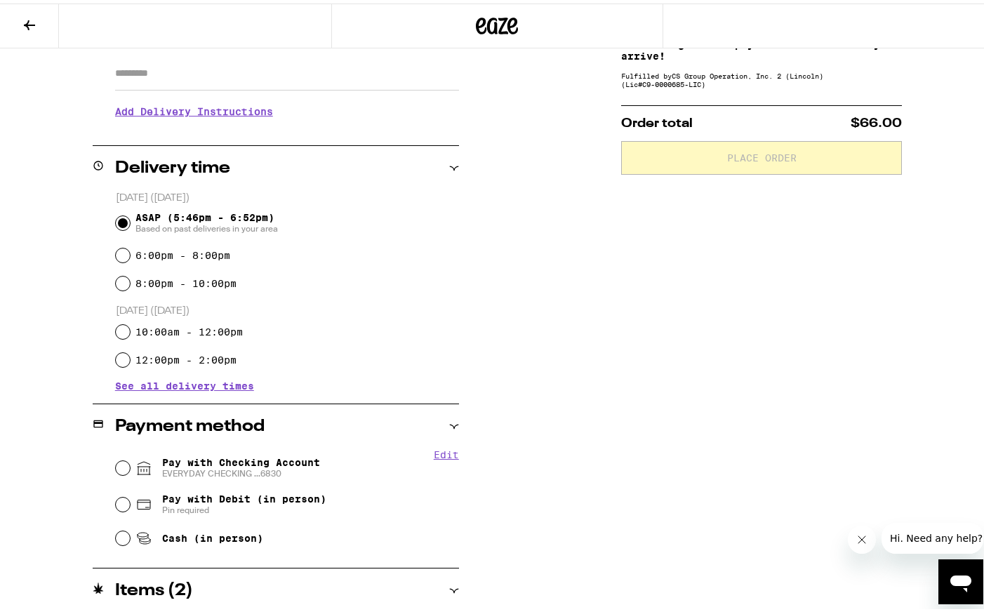
scroll to position [314, 0]
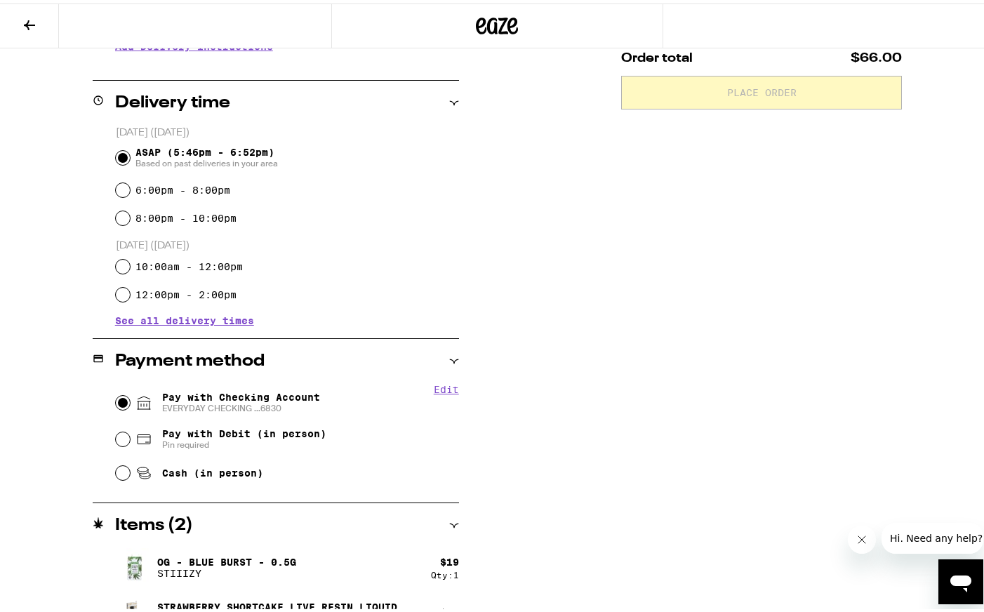
click at [122, 400] on input "Pay with Checking Account EVERYDAY CHECKING ...6830" at bounding box center [123, 399] width 14 height 14
radio input "true"
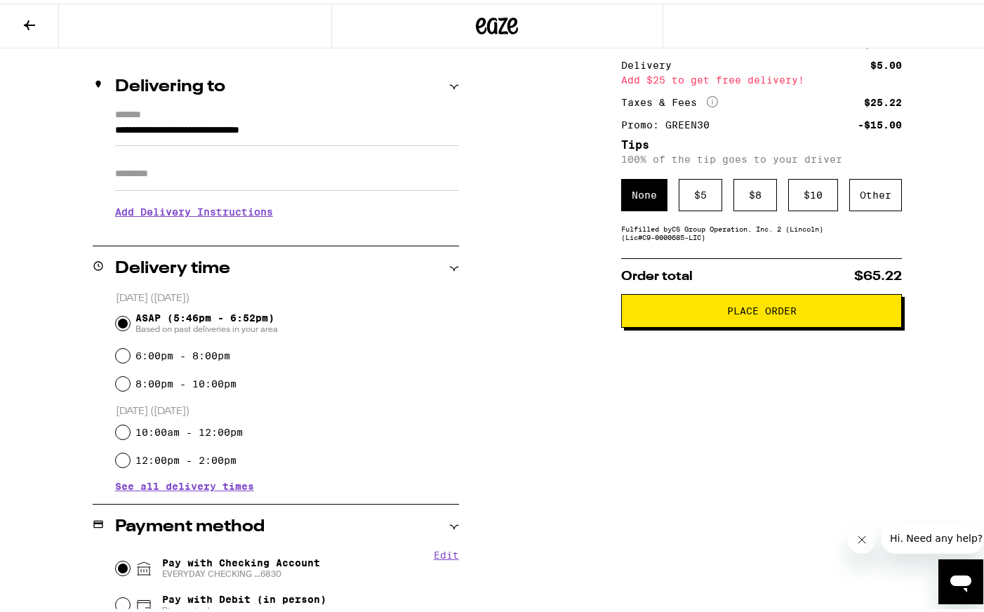
scroll to position [94, 0]
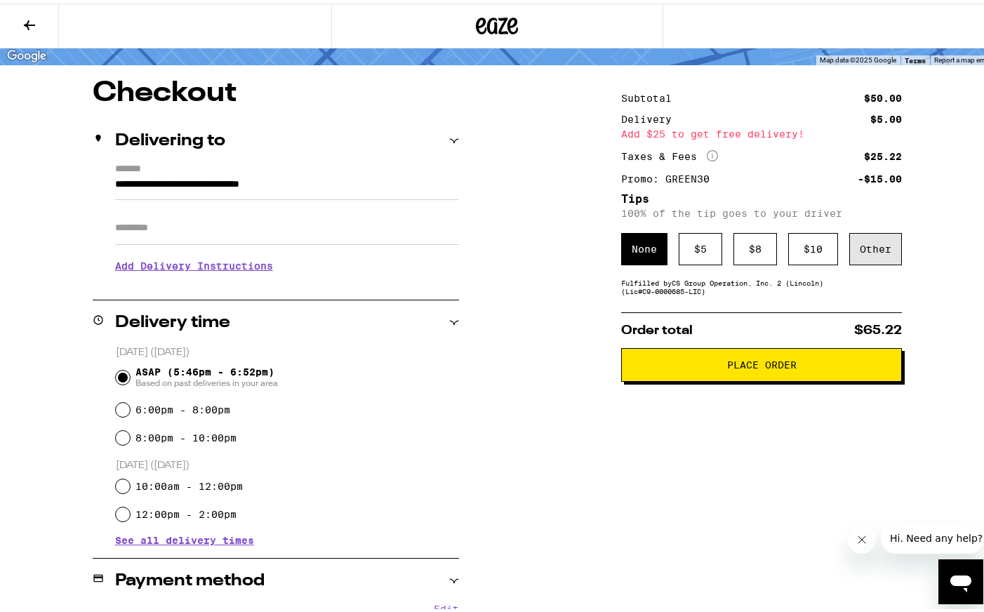
click at [878, 257] on div "Other" at bounding box center [875, 246] width 53 height 32
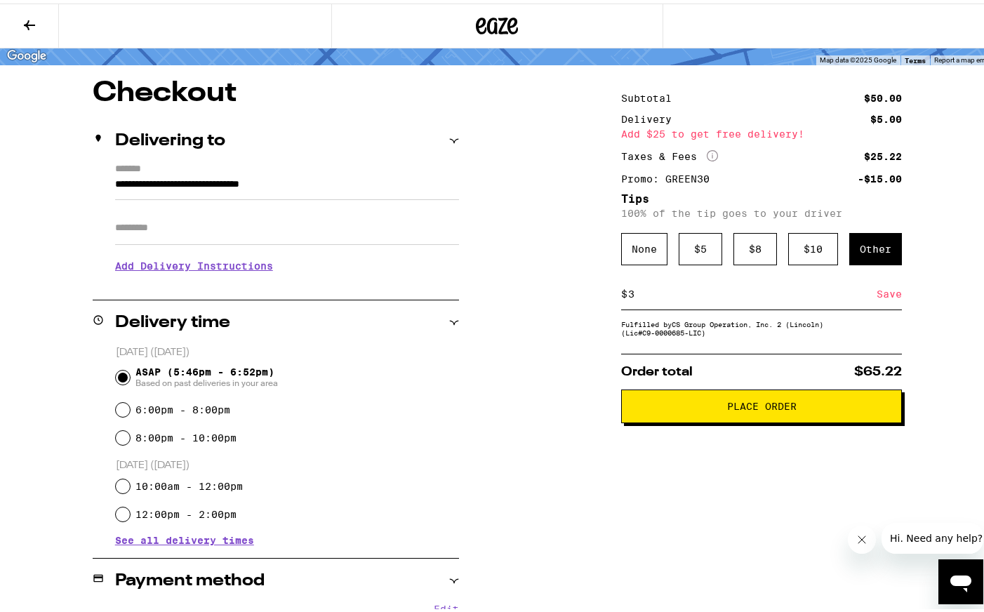
type input "3"
click at [919, 326] on div "**********" at bounding box center [497, 493] width 995 height 835
click at [919, 396] on div "**********" at bounding box center [497, 493] width 995 height 835
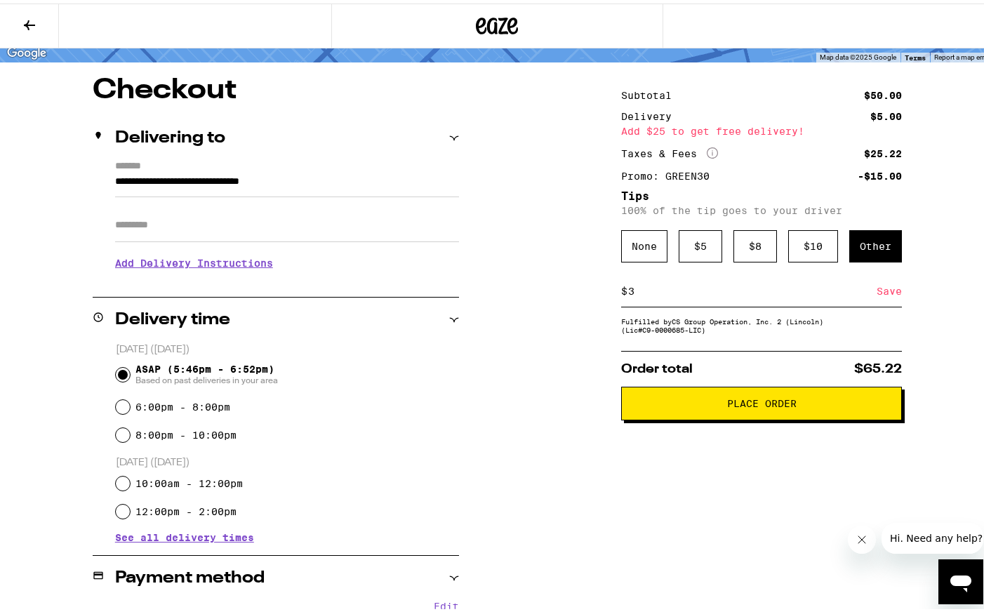
scroll to position [0, 0]
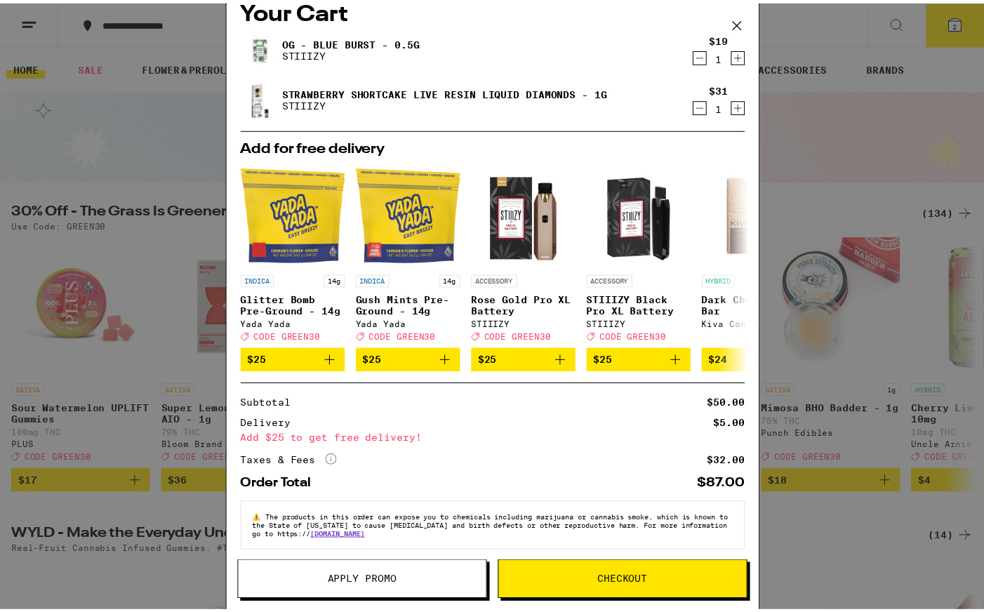
scroll to position [38, 0]
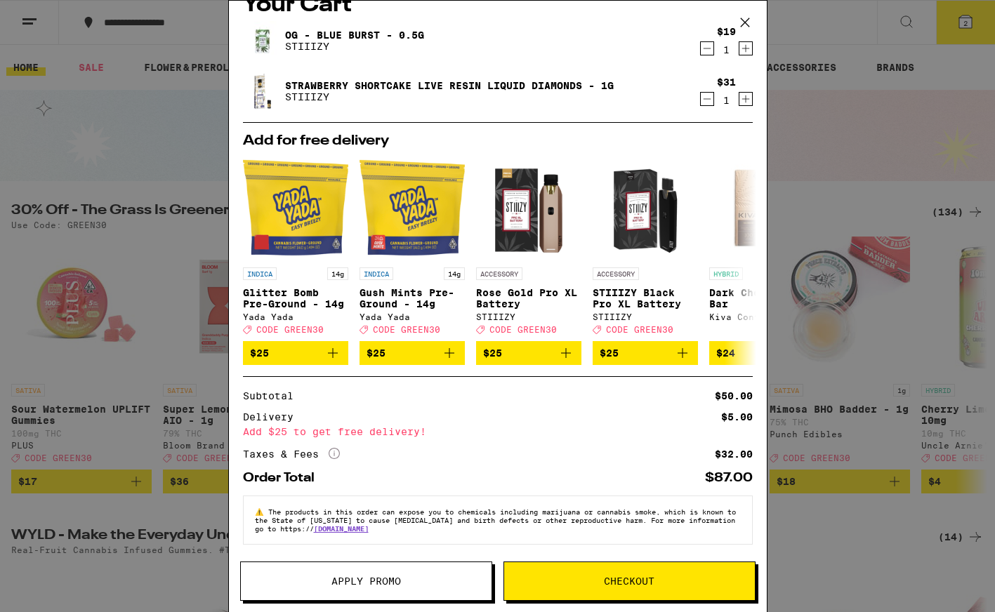
click at [408, 589] on button "Apply Promo" at bounding box center [366, 581] width 252 height 39
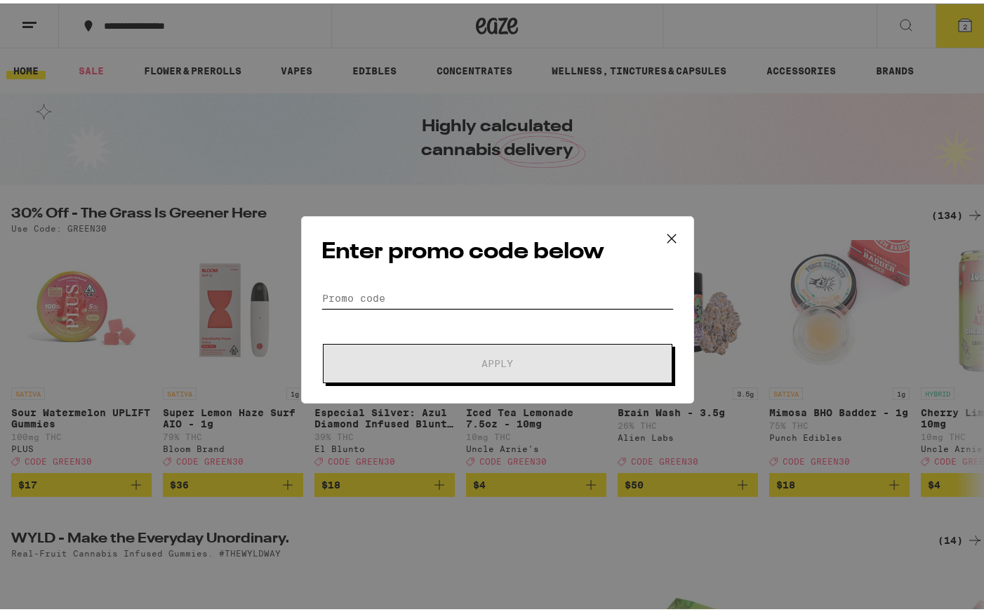
click at [455, 303] on input "Promo Code" at bounding box center [497, 294] width 352 height 21
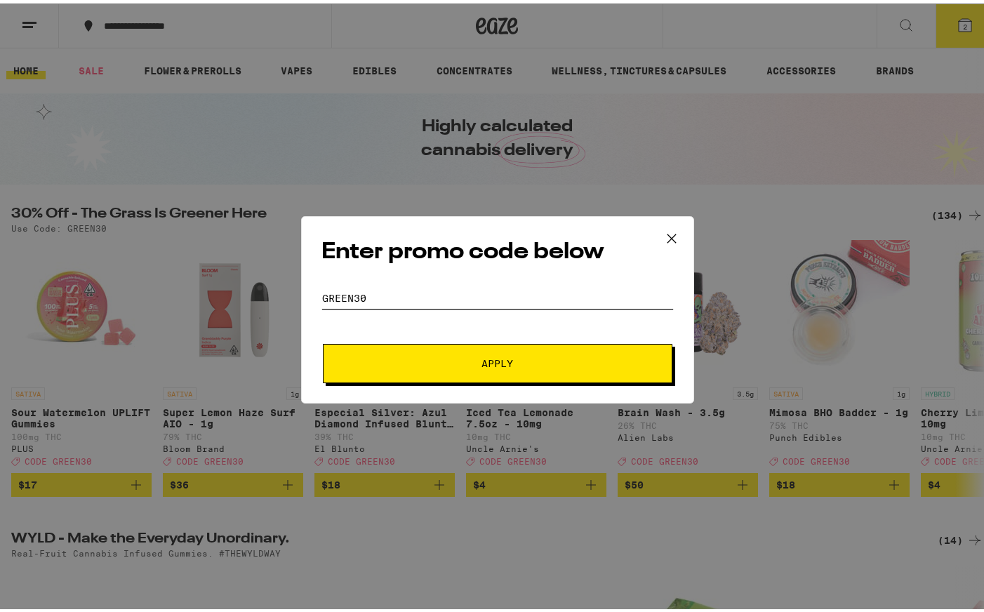
type input "green30"
click at [563, 359] on span "Apply" at bounding box center [497, 360] width 253 height 10
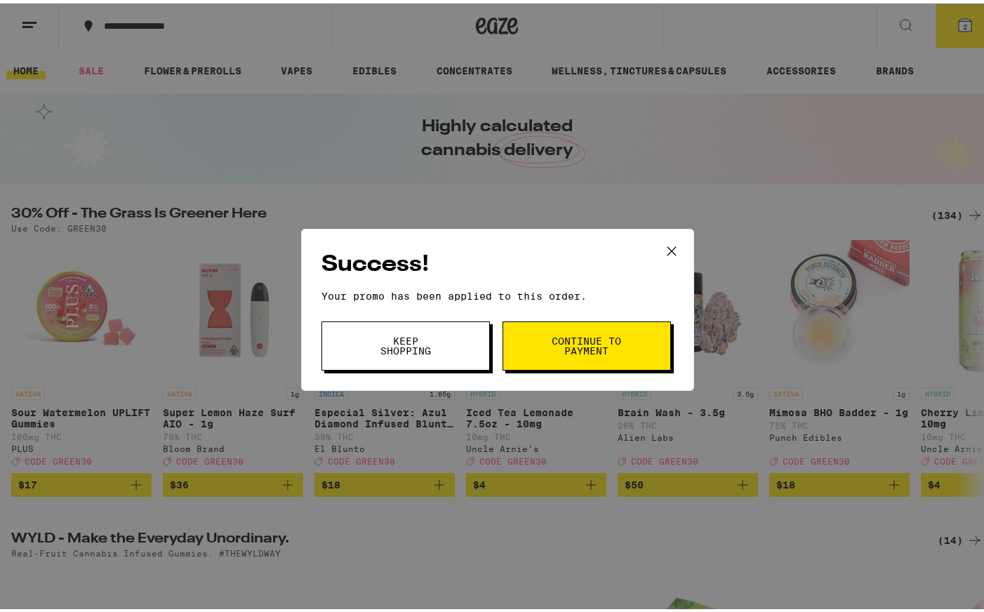
click at [599, 352] on span "Continue to payment" at bounding box center [587, 343] width 72 height 20
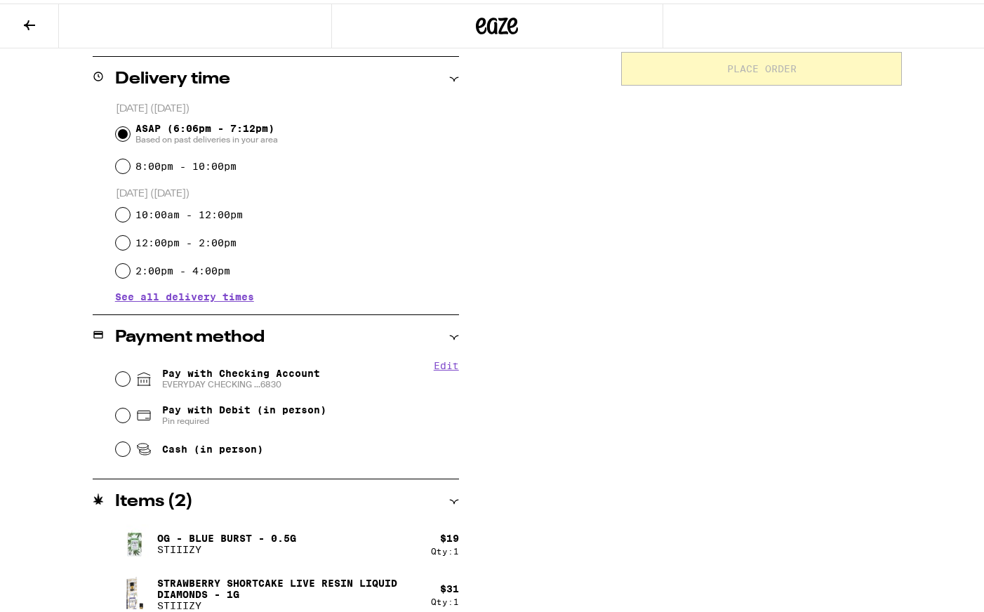
scroll to position [348, 0]
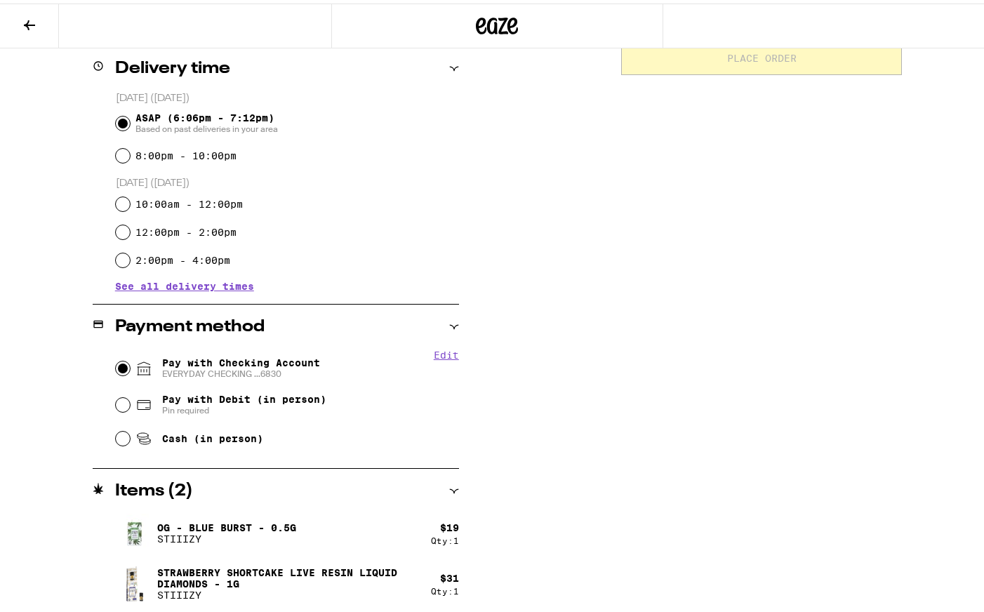
click at [119, 370] on input "Pay with Checking Account EVERYDAY CHECKING ...6830" at bounding box center [123, 365] width 14 height 14
radio input "true"
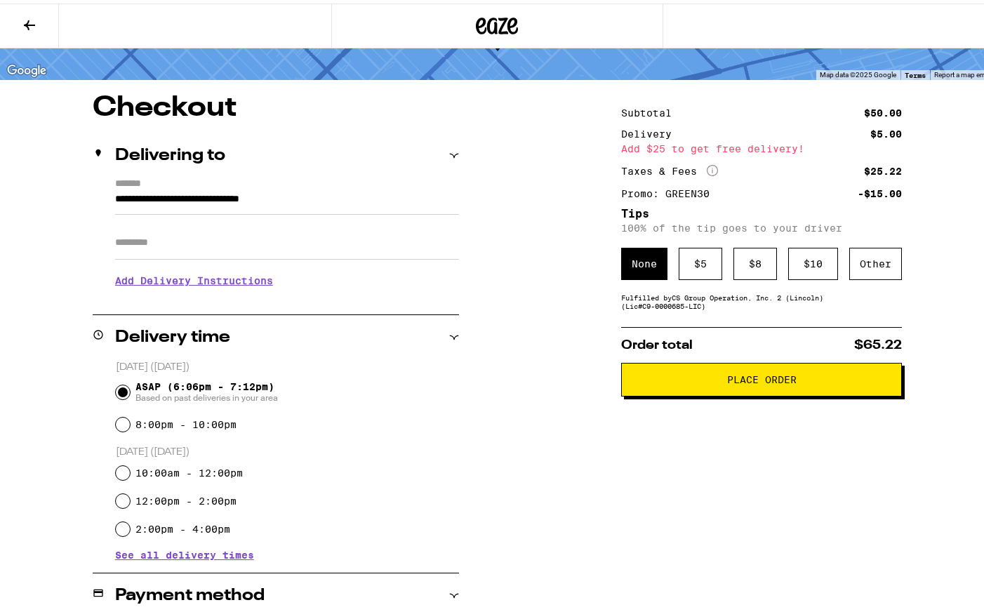
scroll to position [0, 0]
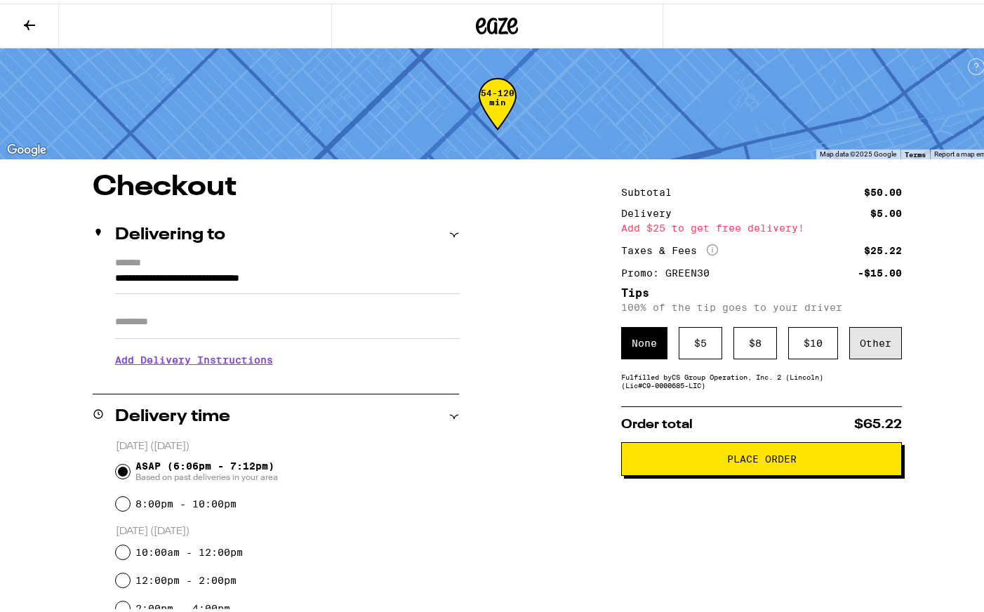
click at [879, 350] on div "Other" at bounding box center [875, 340] width 53 height 32
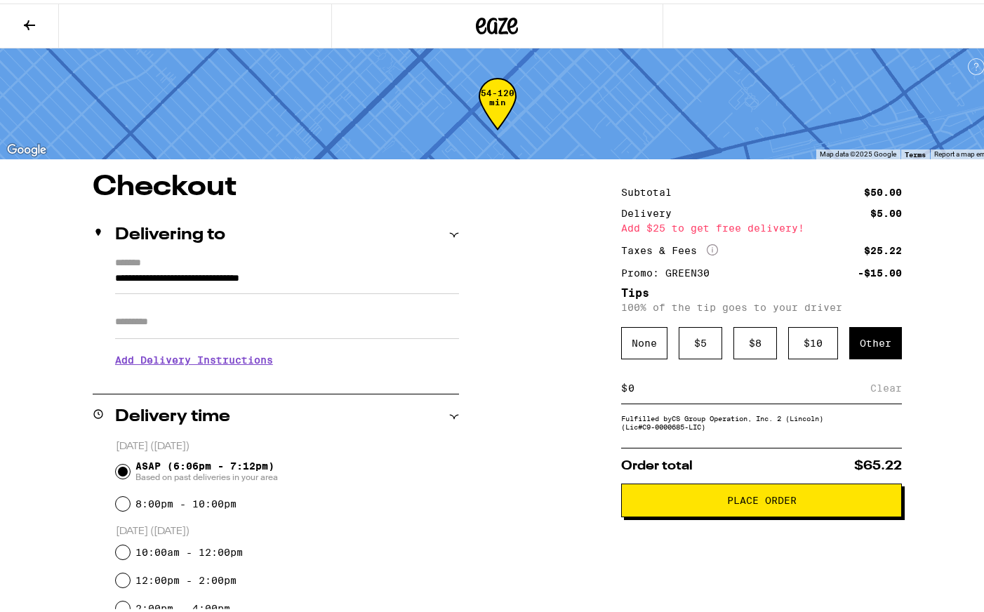
click at [731, 391] on input at bounding box center [749, 384] width 243 height 13
type input "3"
click at [877, 389] on div "Save" at bounding box center [889, 384] width 25 height 31
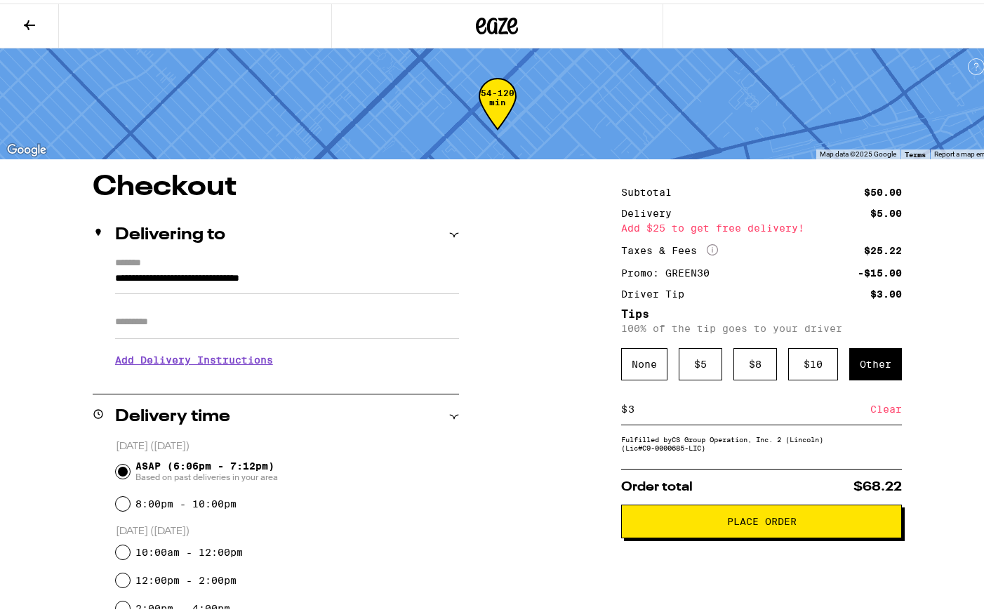
click at [835, 518] on span "Place Order" at bounding box center [761, 518] width 257 height 10
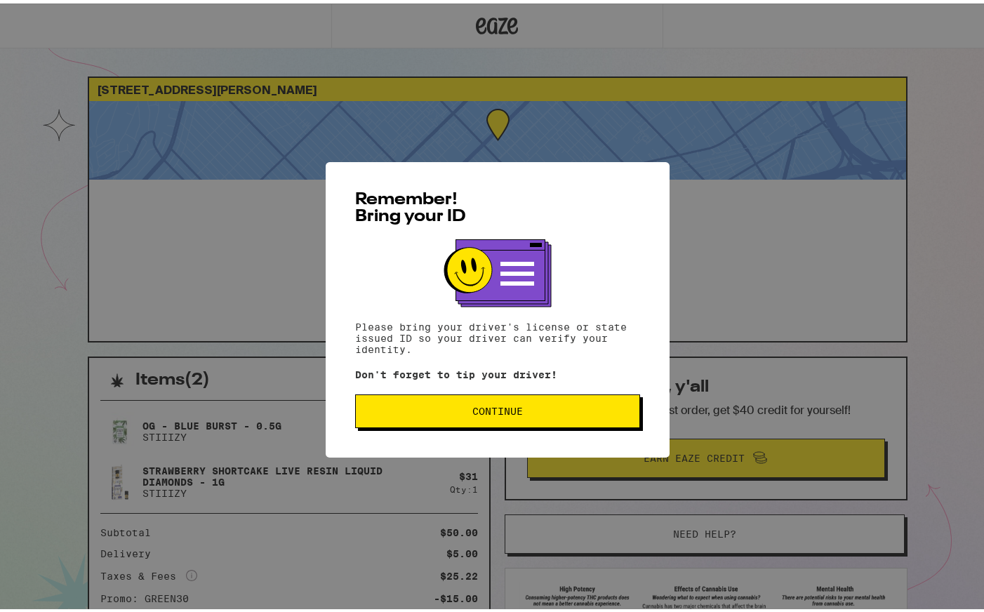
click at [597, 417] on button "Continue" at bounding box center [497, 408] width 285 height 34
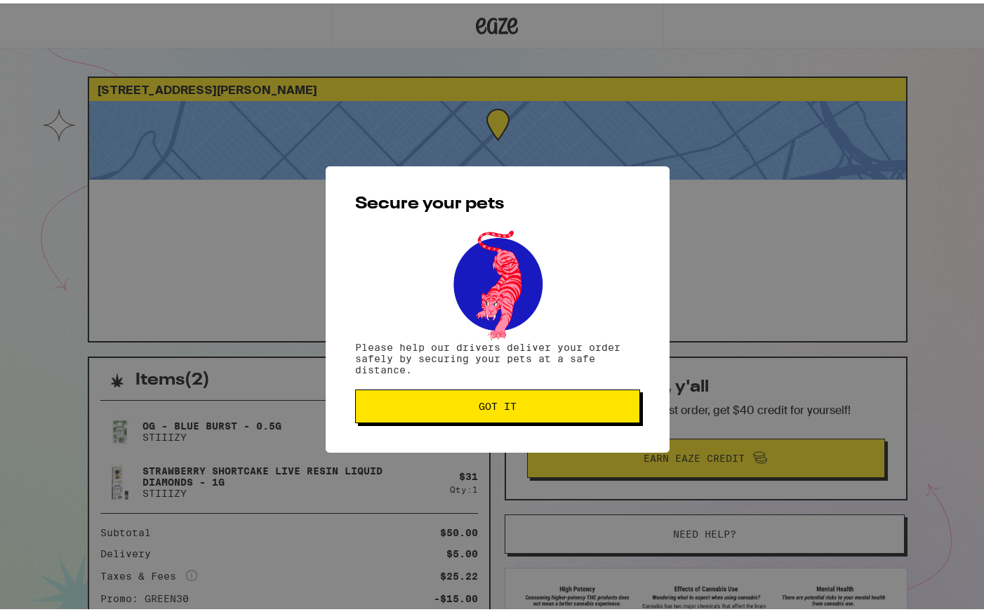
click at [609, 394] on button "Got it" at bounding box center [497, 403] width 285 height 34
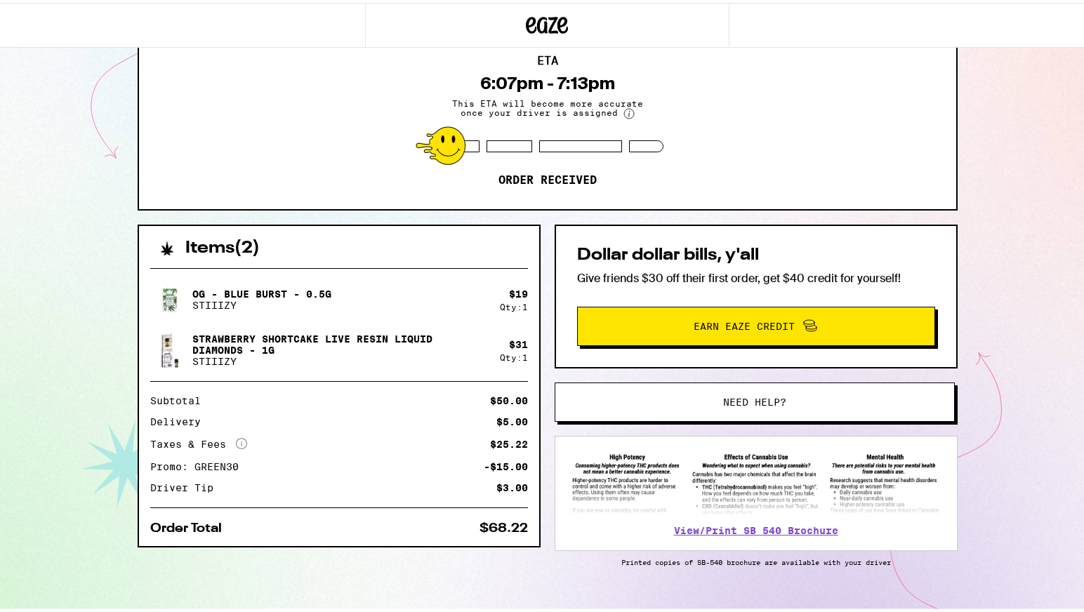
scroll to position [156, 0]
